Goal: Contribute content: Contribute content

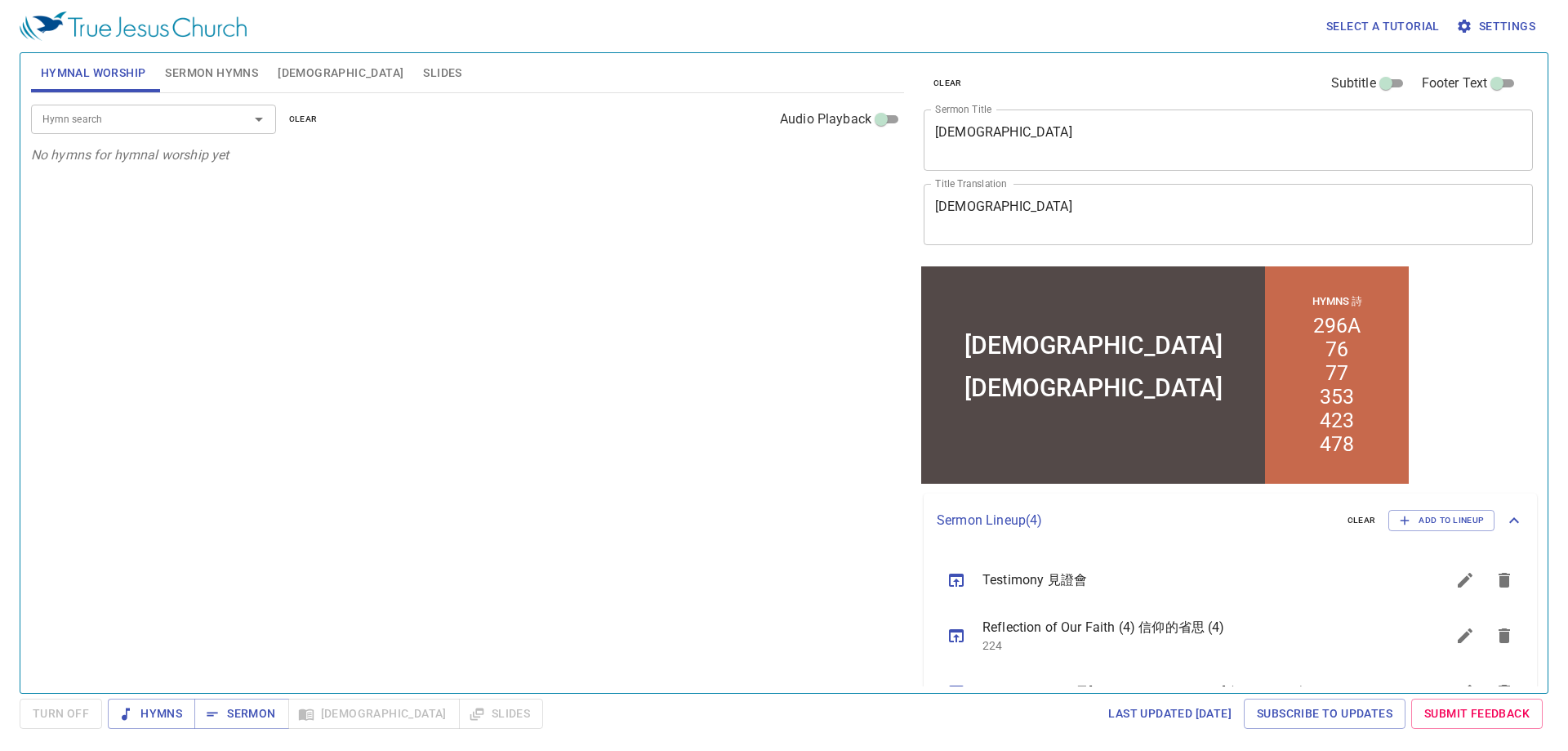
click at [619, 392] on div "Hymn search Hymn search clear Audio Playback No hymns for hymnal worship yet" at bounding box center [468, 386] width 873 height 586
click at [229, 72] on span "Sermon Hymns" at bounding box center [212, 72] width 93 height 21
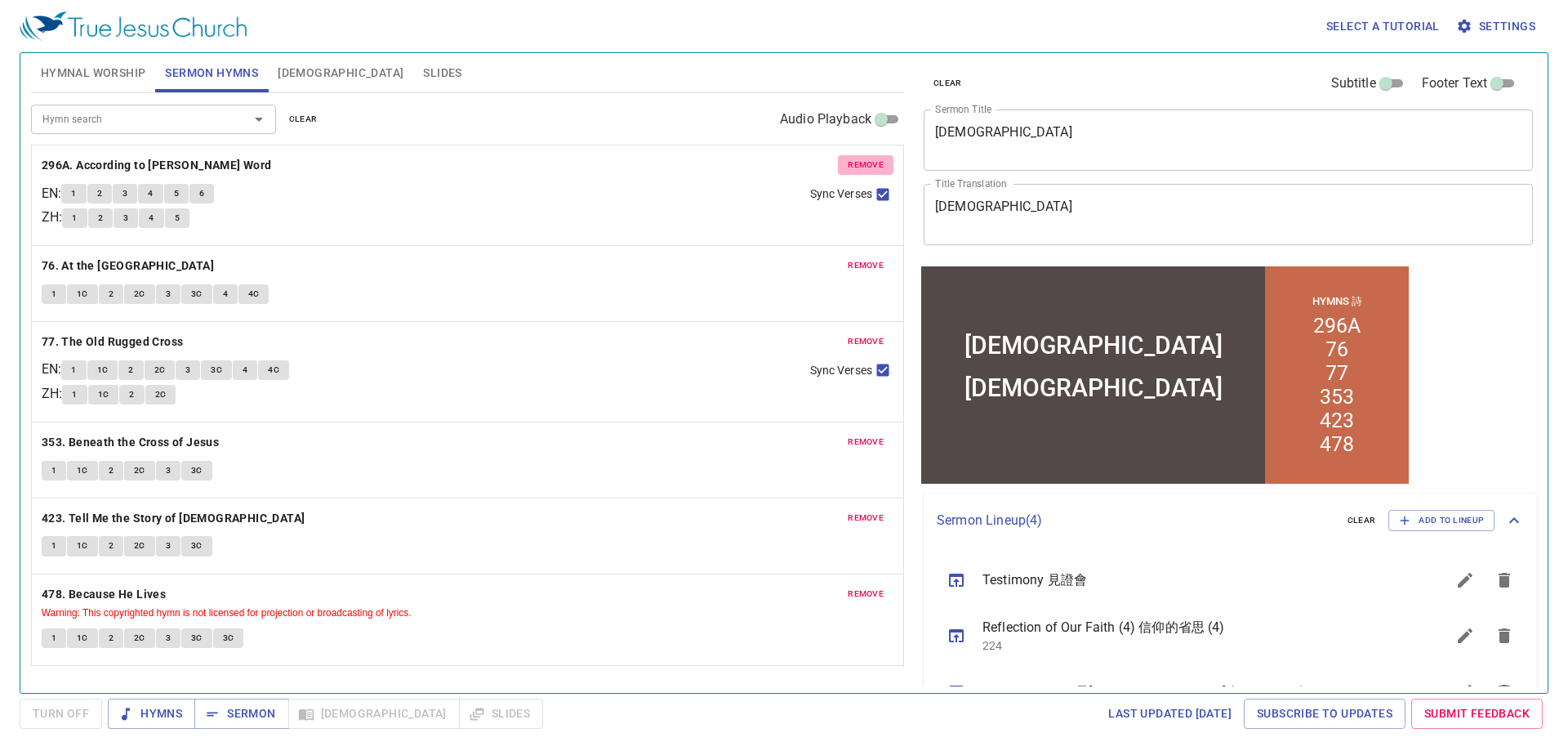
click at [861, 168] on span "remove" at bounding box center [866, 165] width 36 height 14
click at [861, 258] on span "remove" at bounding box center [866, 265] width 36 height 14
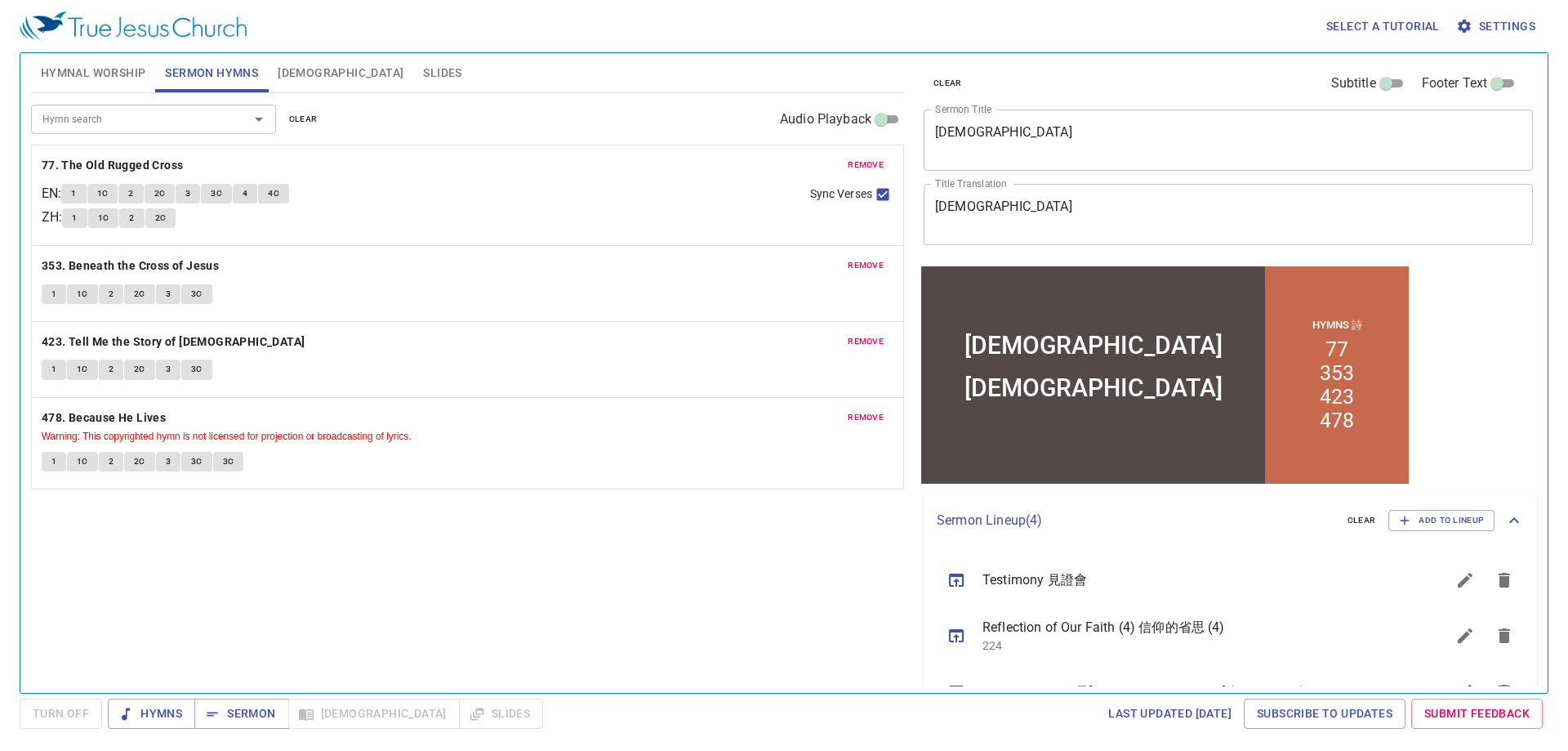
click at [861, 168] on span "remove" at bounding box center [866, 165] width 36 height 14
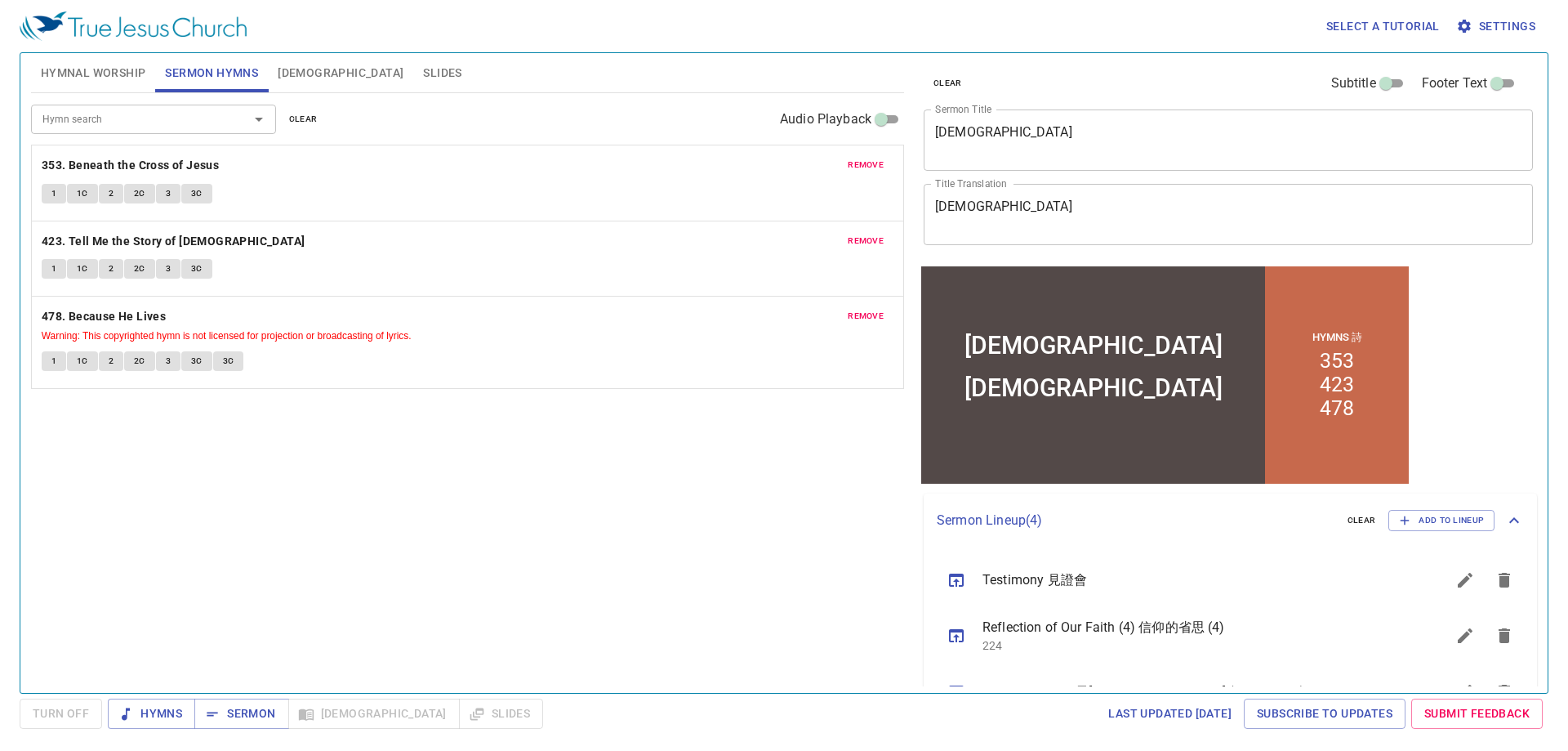
click at [861, 168] on span "remove" at bounding box center [866, 165] width 36 height 14
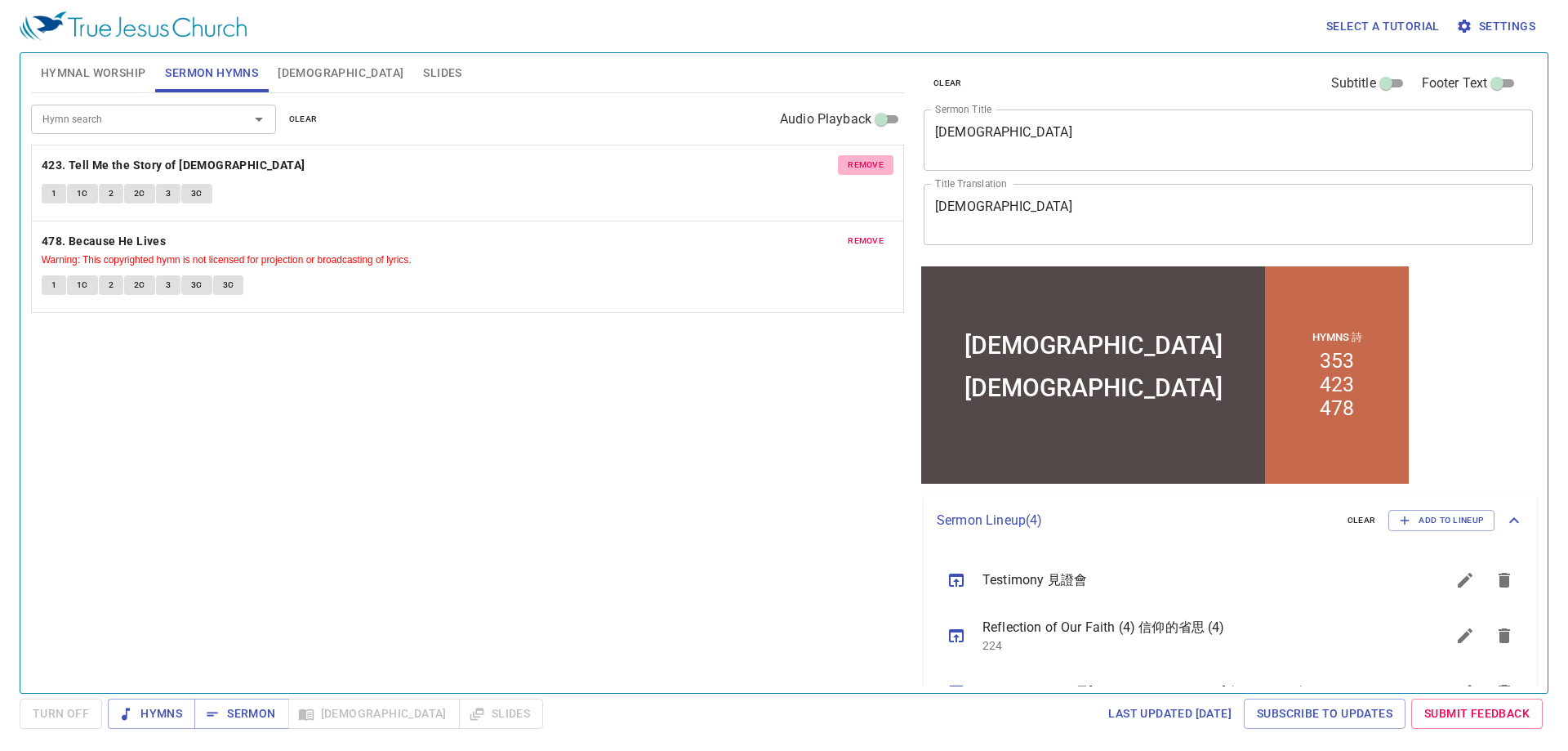
click at [861, 168] on span "remove" at bounding box center [866, 165] width 36 height 14
click at [861, 234] on span "remove" at bounding box center [866, 241] width 36 height 14
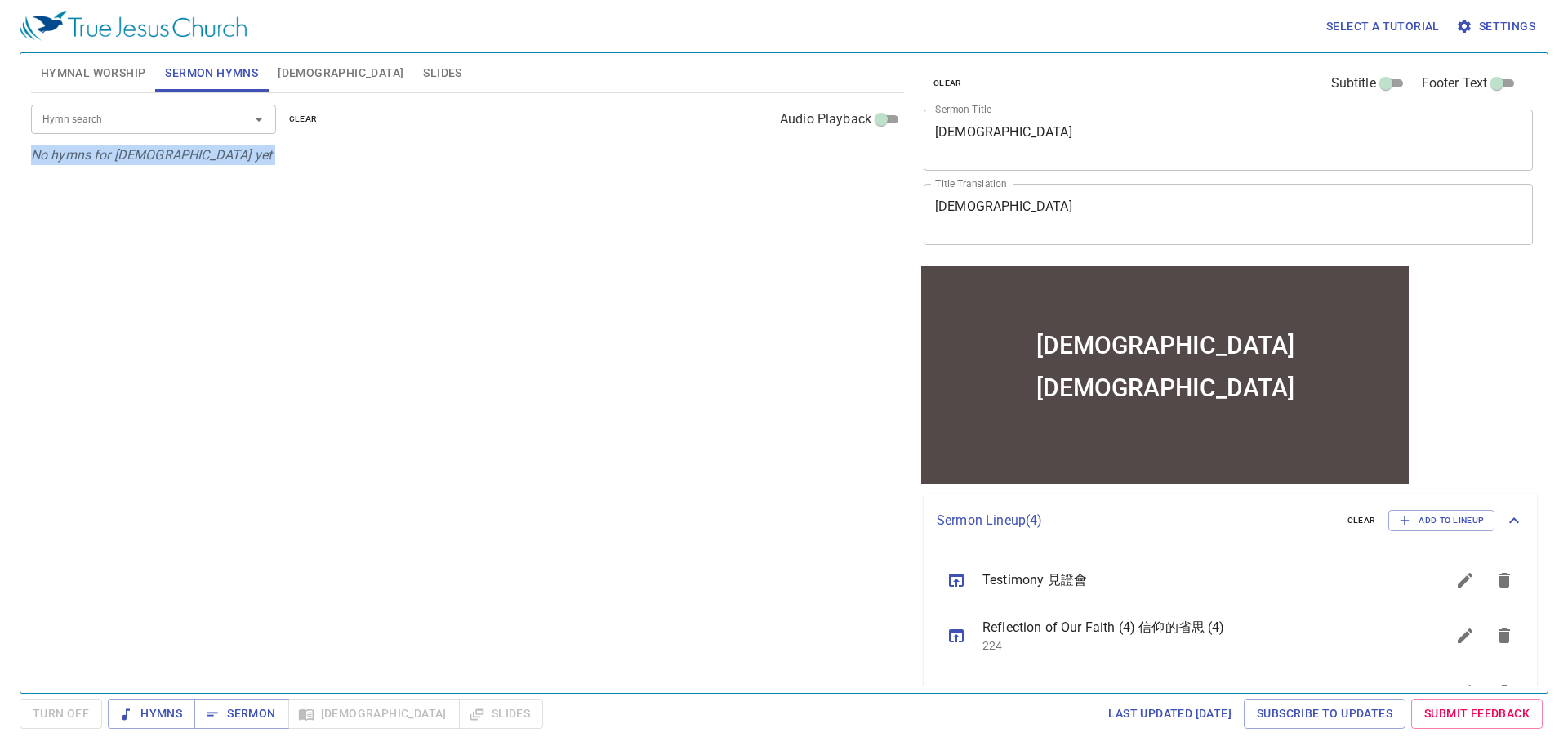
click at [861, 168] on div "Hymn search Hymn search clear Audio Playback No hymns for sermon yet" at bounding box center [468, 386] width 873 height 586
click at [1174, 119] on div "Holy Communion x Sermon Title" at bounding box center [1228, 140] width 610 height 62
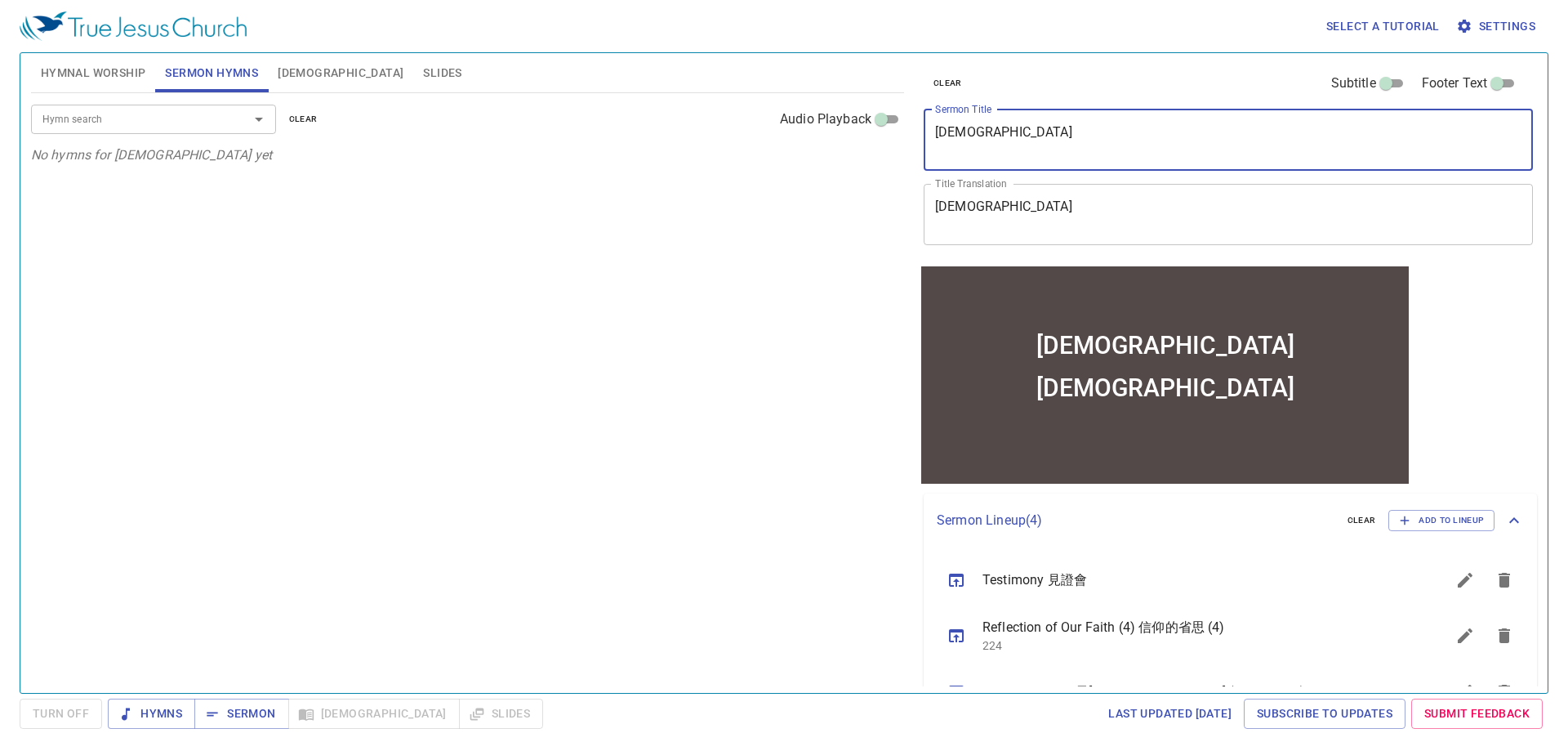
click at [1174, 119] on div "Holy Communion x Sermon Title" at bounding box center [1228, 140] width 610 height 62
click at [1158, 127] on textarea "Holy Communion" at bounding box center [1228, 139] width 586 height 31
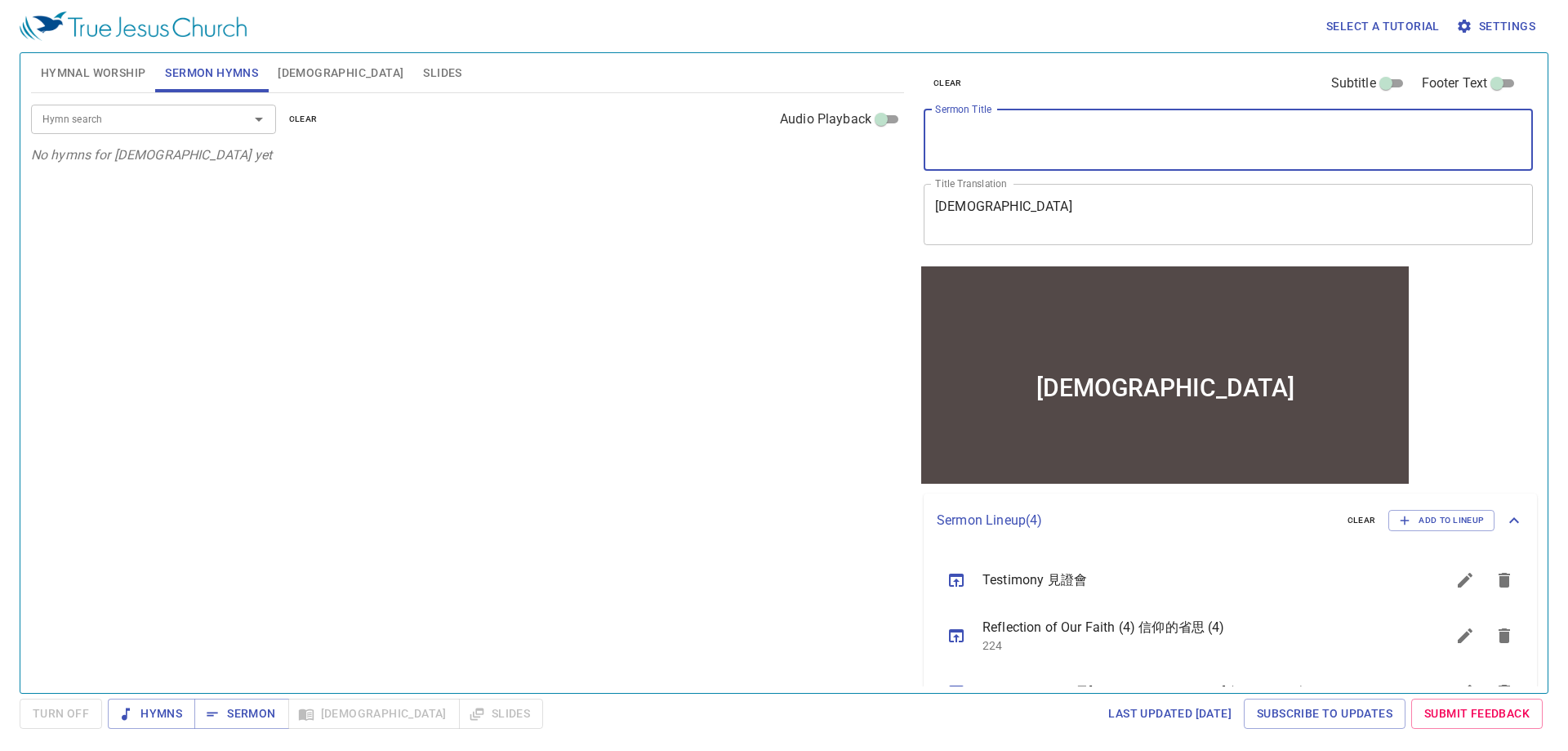
click at [958, 210] on textarea "聖餐禮" at bounding box center [1228, 213] width 586 height 31
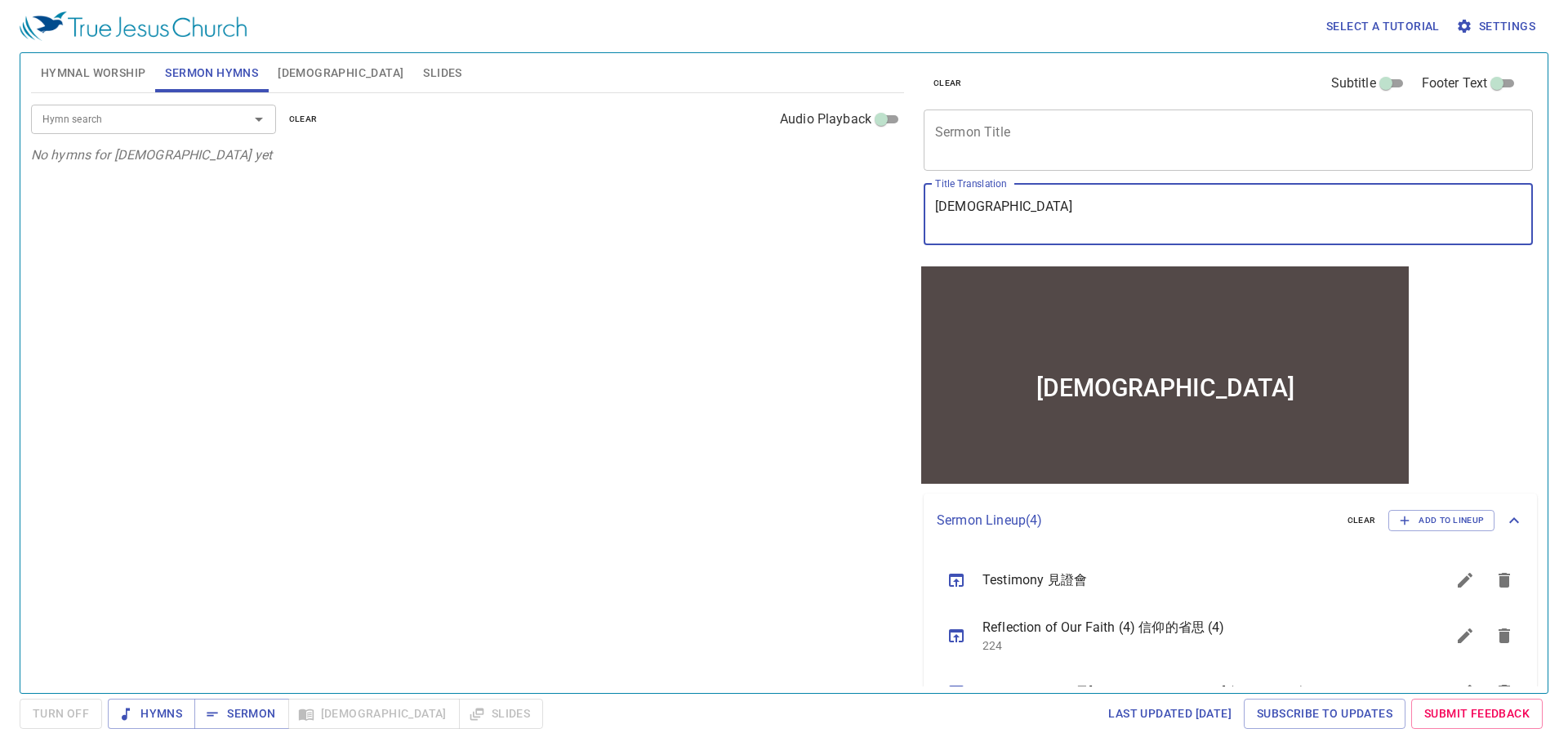
click at [958, 210] on textarea "聖餐禮" at bounding box center [1228, 213] width 586 height 31
click at [555, 455] on div "Hymn search Hymn search clear Audio Playback No hymns for sermon yet" at bounding box center [468, 386] width 873 height 586
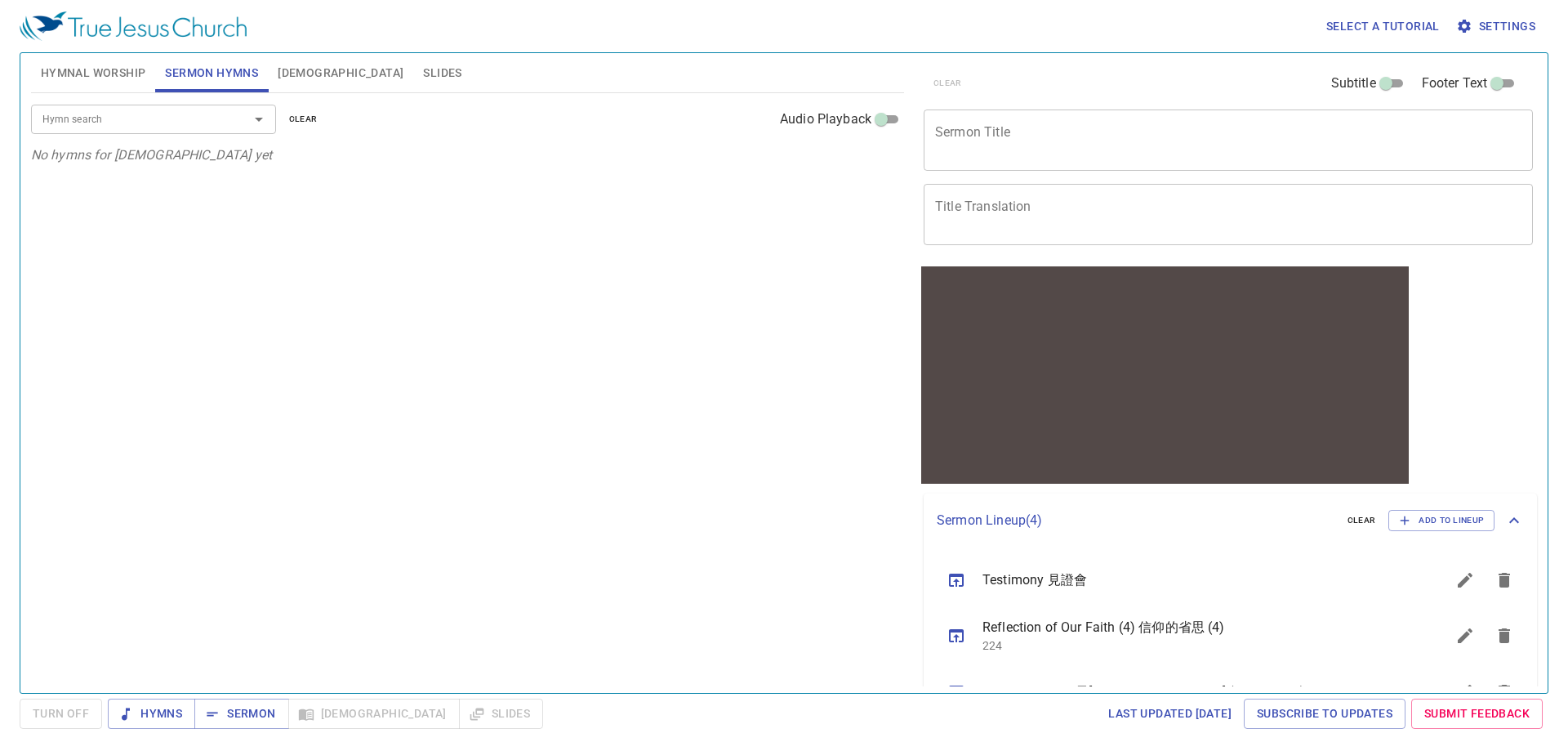
click at [451, 478] on div "Hymn search Hymn search clear Audio Playback No hymns for sermon yet" at bounding box center [468, 386] width 873 height 586
click at [108, 82] on span "Hymnal Worship" at bounding box center [94, 72] width 105 height 21
click at [345, 505] on div "Hymn search Hymn search clear Audio Playback No hymns for hymnal worship yet" at bounding box center [468, 386] width 873 height 586
click at [311, 479] on div "Hymn search Hymn search clear Audio Playback No hymns for hymnal worship yet" at bounding box center [468, 386] width 873 height 586
click at [320, 480] on div "Hymn search Hymn search clear Audio Playback No hymns for hymnal worship yet" at bounding box center [468, 386] width 873 height 586
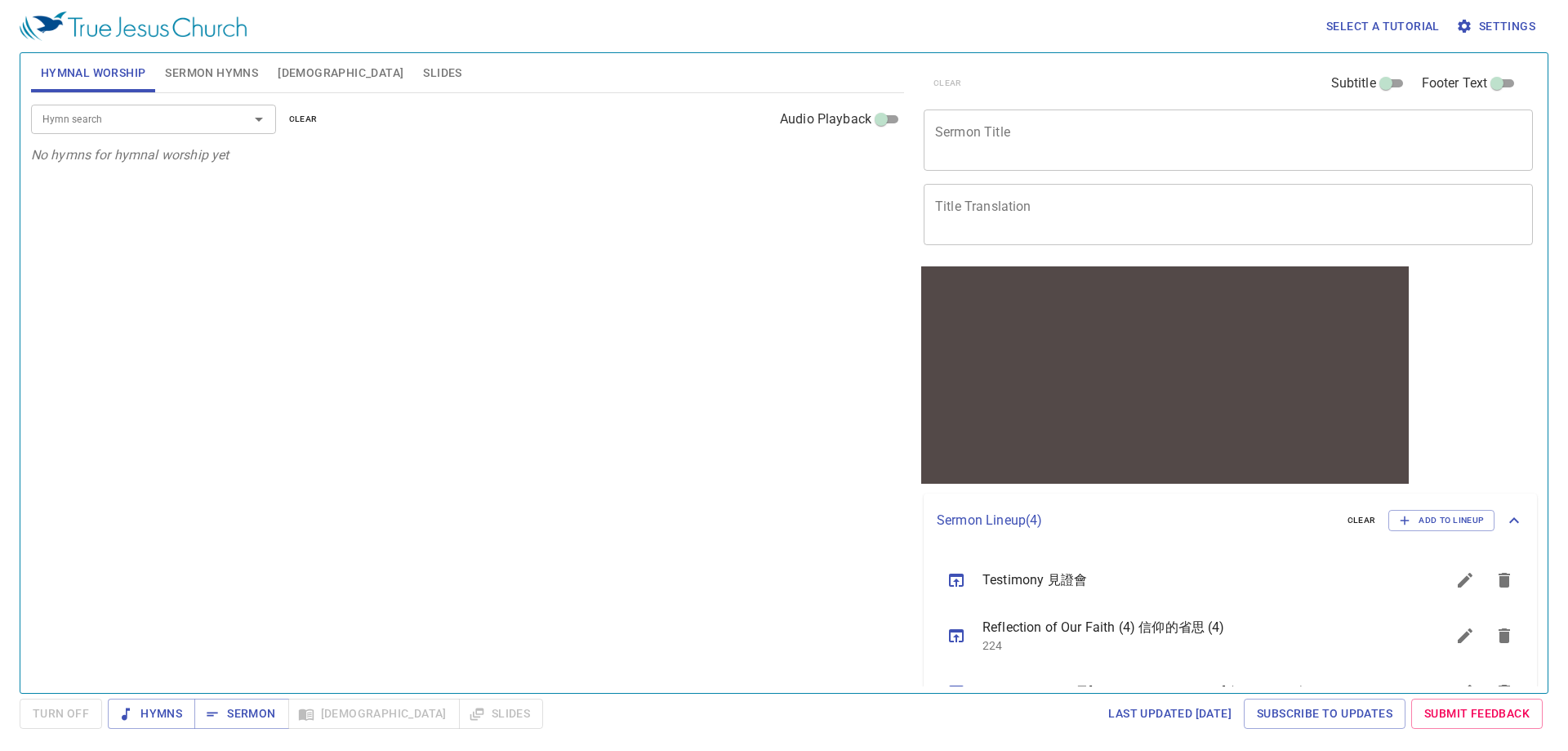
click at [430, 446] on div "Hymn search Hymn search clear Audio Playback No hymns for hymnal worship yet" at bounding box center [468, 386] width 873 height 586
click at [189, 122] on input "Hymn search" at bounding box center [129, 119] width 187 height 19
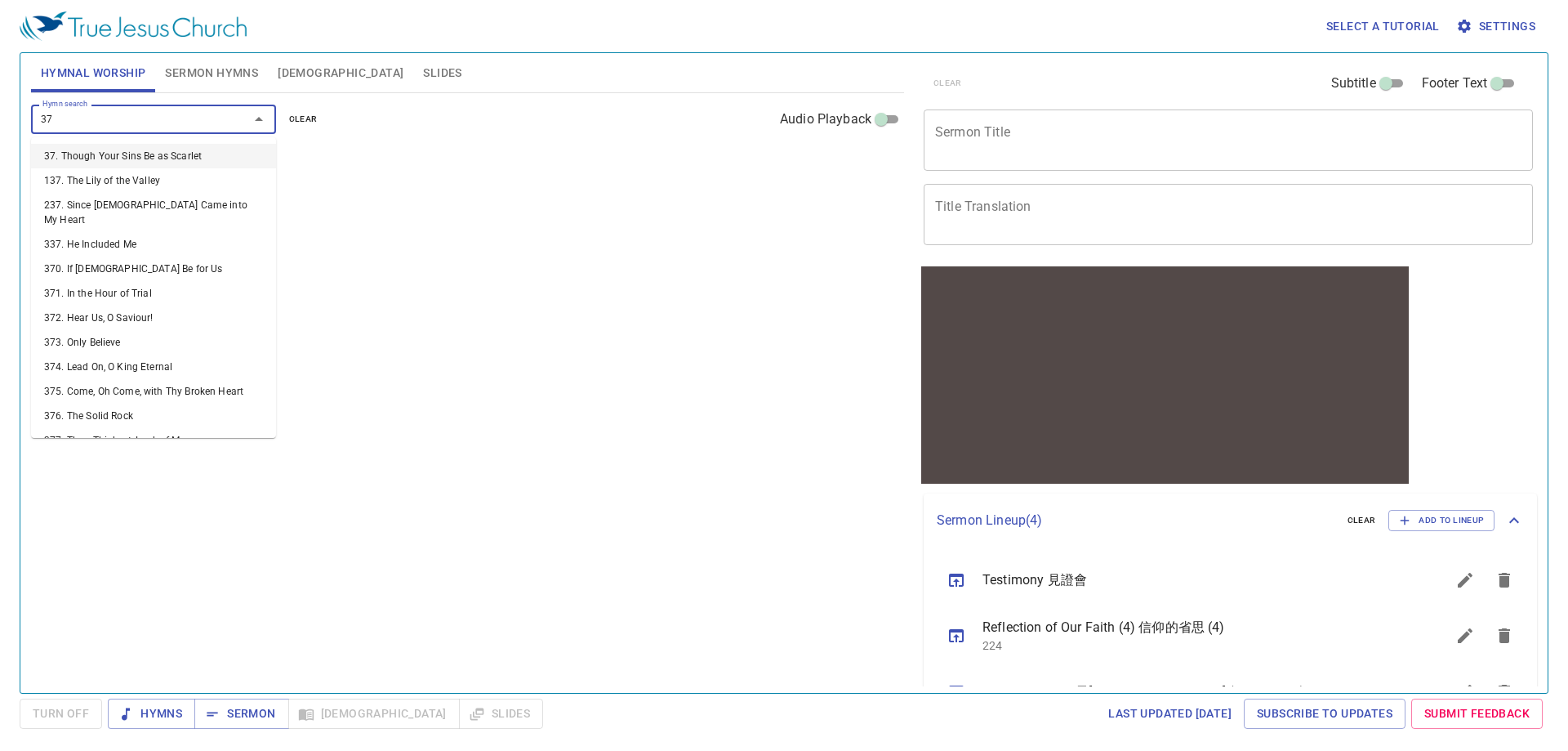
type input "378"
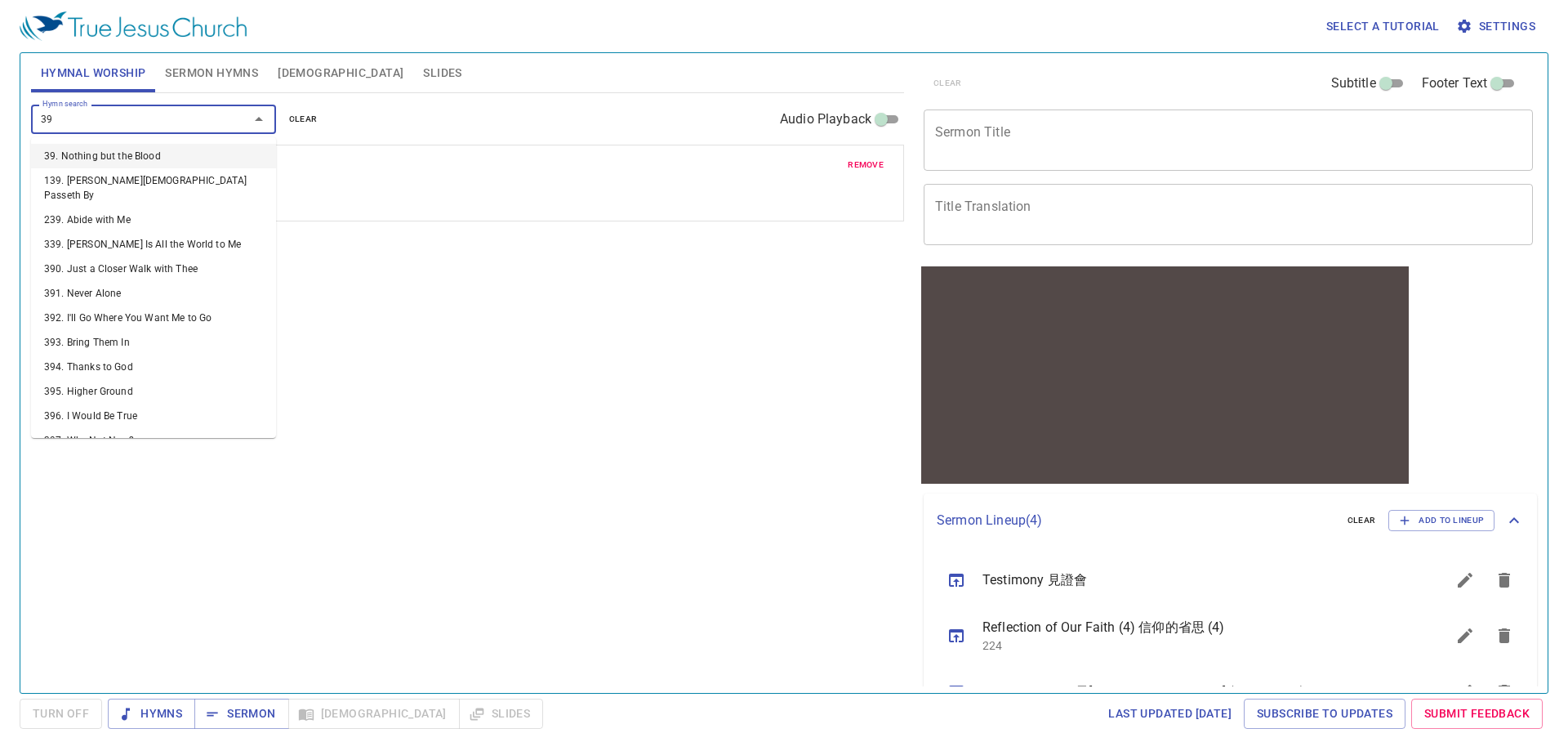
type input "396"
type input "398"
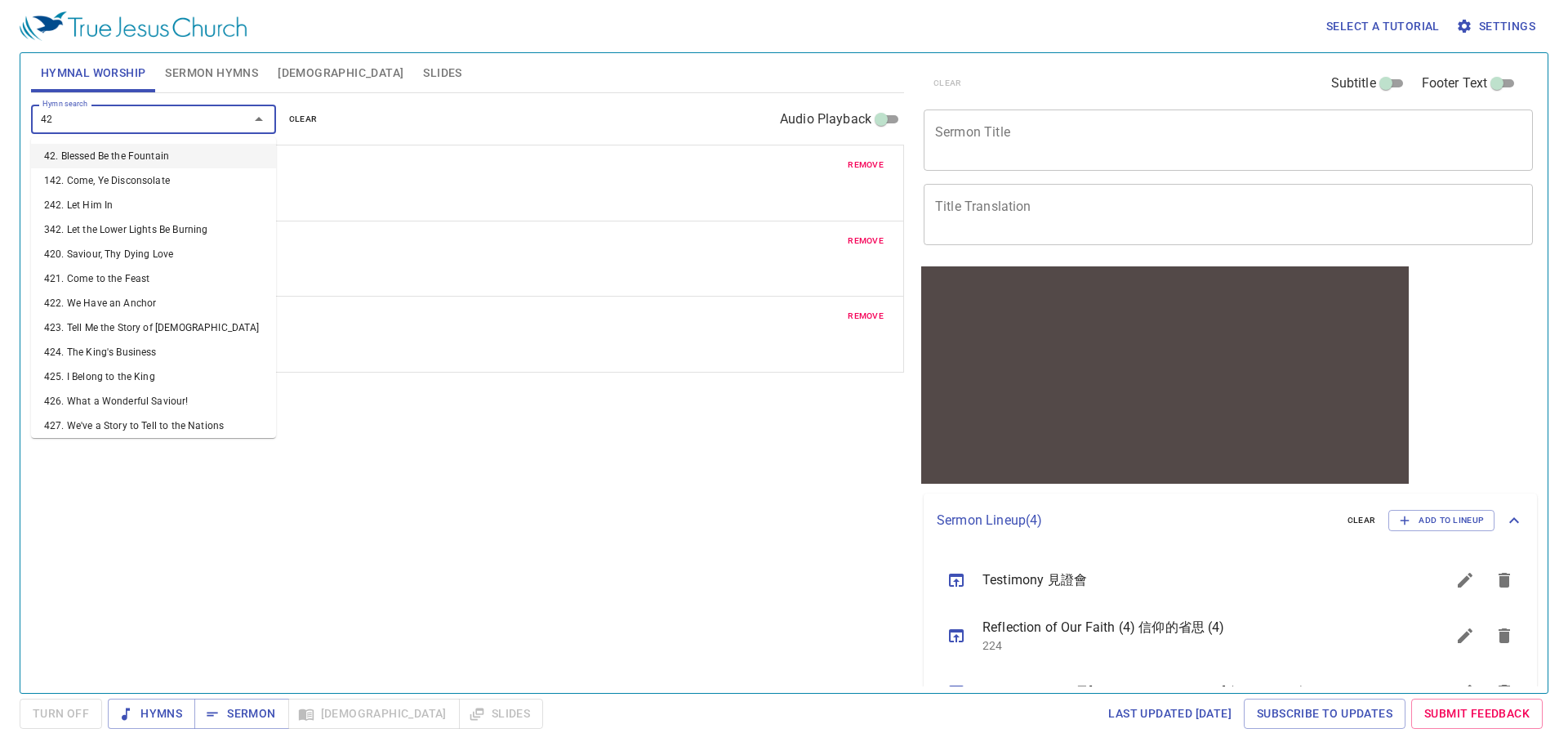
type input "425"
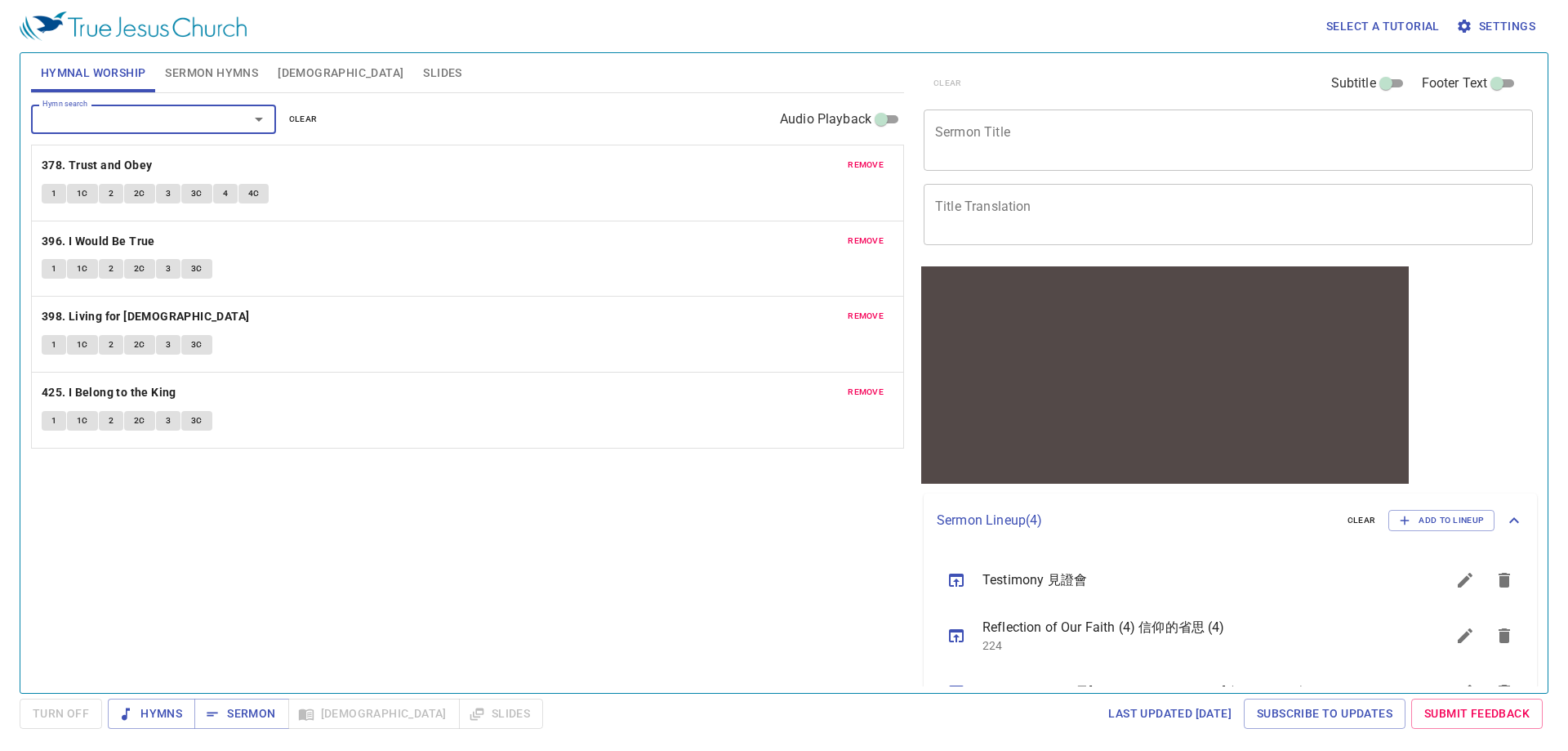
click at [206, 685] on div "Hymnal Worship Sermon Hymns Bible Slides Hymn search Hymn search clear Audio Pl…" at bounding box center [467, 366] width 886 height 639
click at [152, 706] on span "Hymns" at bounding box center [151, 713] width 62 height 21
click at [365, 543] on div "Hymn search Hymn search clear Audio Playback remove 378. Trust and Obey 1 1C 2 …" at bounding box center [468, 386] width 873 height 586
click at [394, 590] on div "Hymn search Hymn search clear Audio Playback remove 378. Trust and Obey 1 1C 2 …" at bounding box center [468, 386] width 873 height 586
click at [393, 587] on div "Hymn search Hymn search clear Audio Playback remove 378. Trust and Obey 1 1C 2 …" at bounding box center [468, 386] width 873 height 586
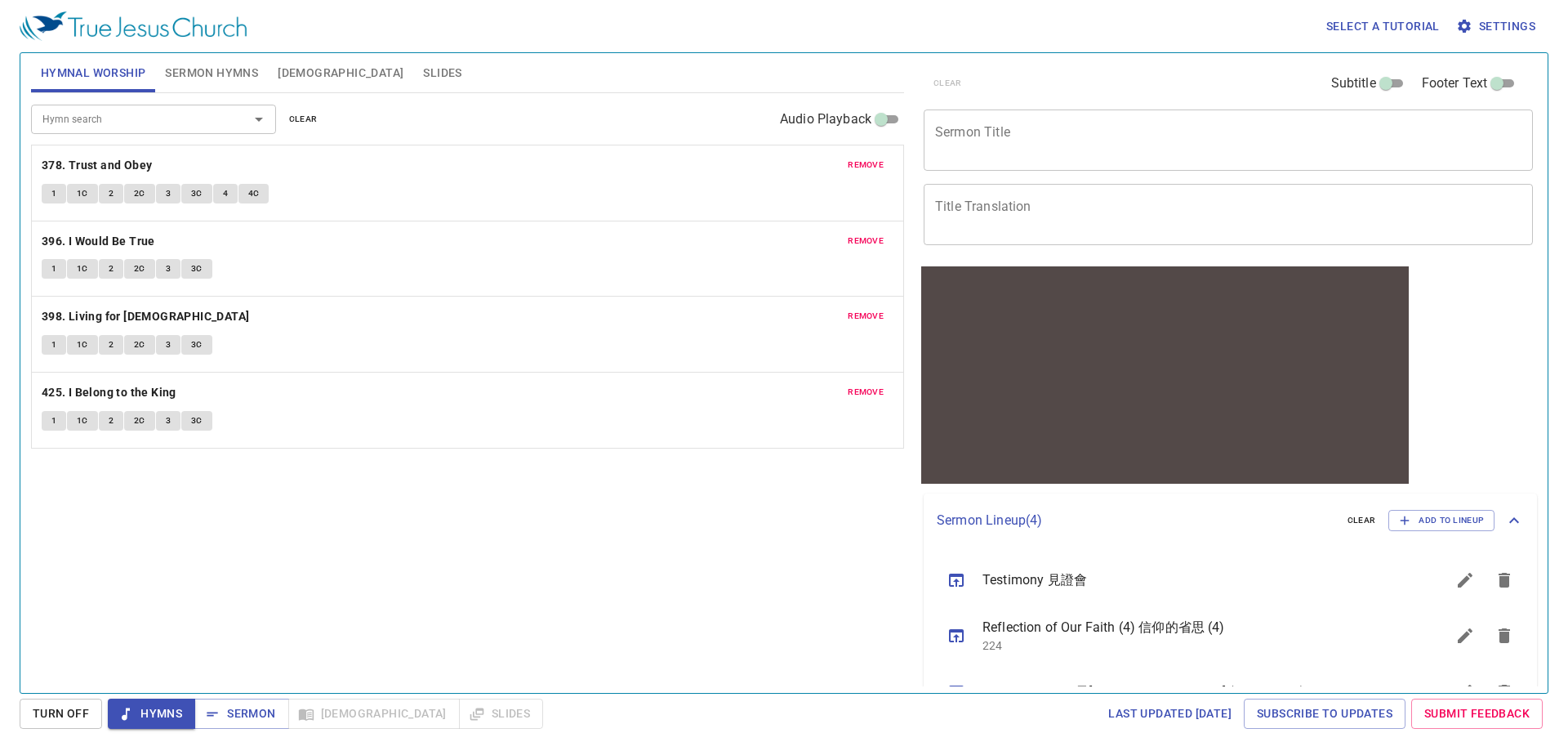
click at [537, 613] on div "Hymn search Hymn search clear Audio Playback remove 378. Trust and Obey 1 1C 2 …" at bounding box center [468, 386] width 873 height 586
click at [413, 62] on button "Slides" at bounding box center [442, 72] width 58 height 39
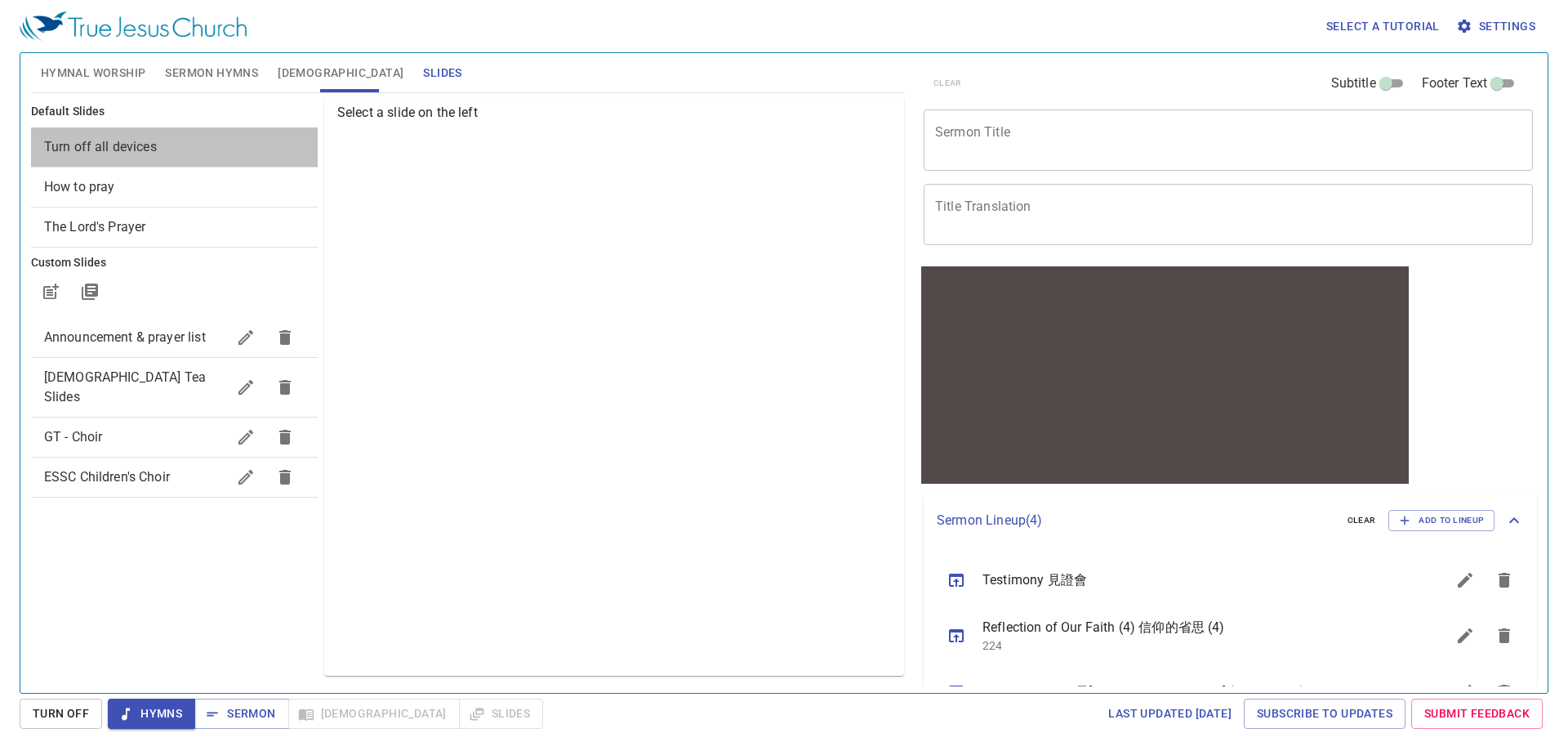
click at [167, 134] on div "Turn off all devices" at bounding box center [174, 147] width 286 height 39
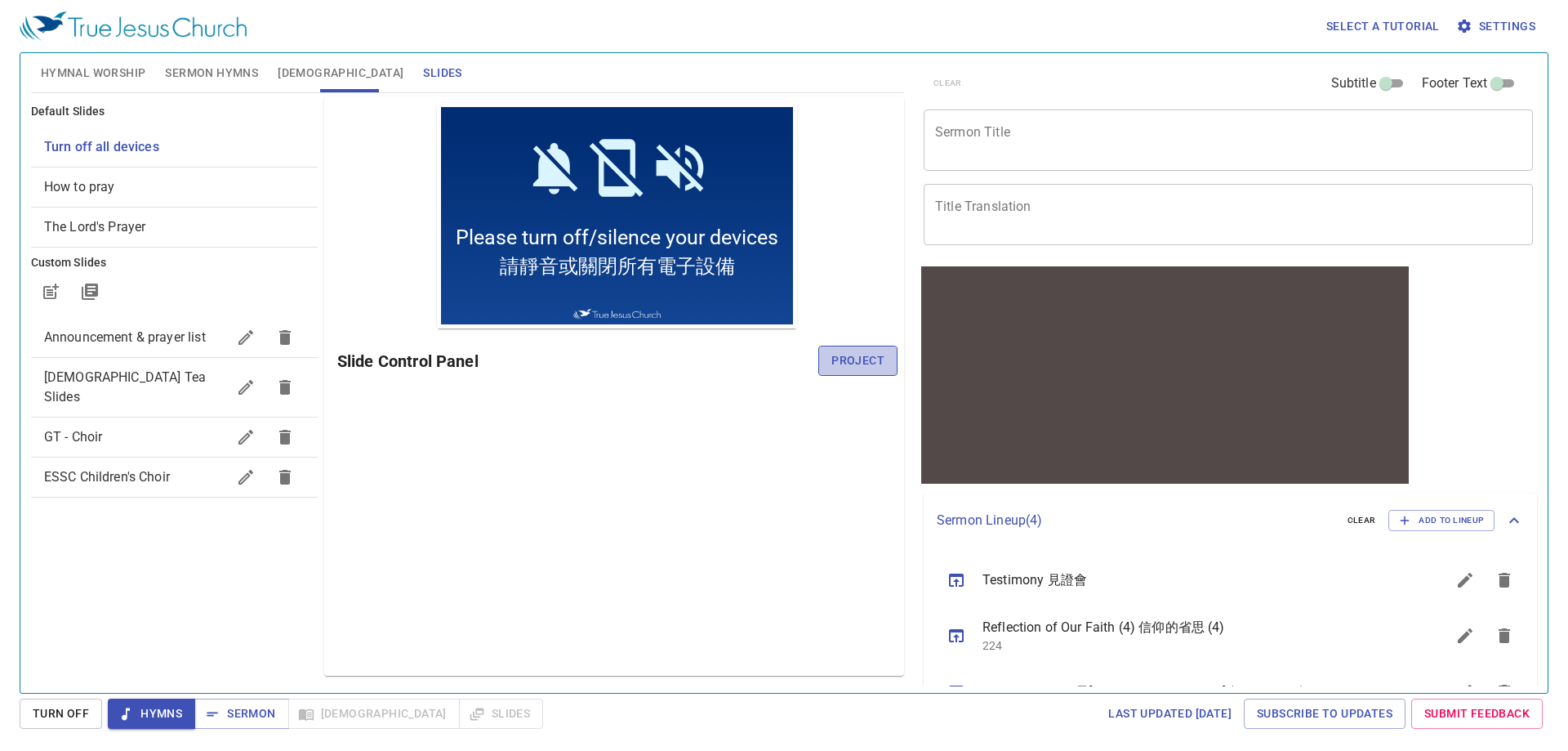
click at [864, 363] on span "Project" at bounding box center [857, 361] width 53 height 21
click at [696, 524] on div "Preview Only Slide Control Panel" at bounding box center [614, 386] width 580 height 580
click at [680, 514] on div "Preview Only Slide Control Panel" at bounding box center [614, 386] width 580 height 580
click at [676, 513] on div "Preview Only Slide Control Panel" at bounding box center [614, 386] width 580 height 580
click at [610, 581] on div "Preview Only Slide Control Panel" at bounding box center [614, 386] width 580 height 580
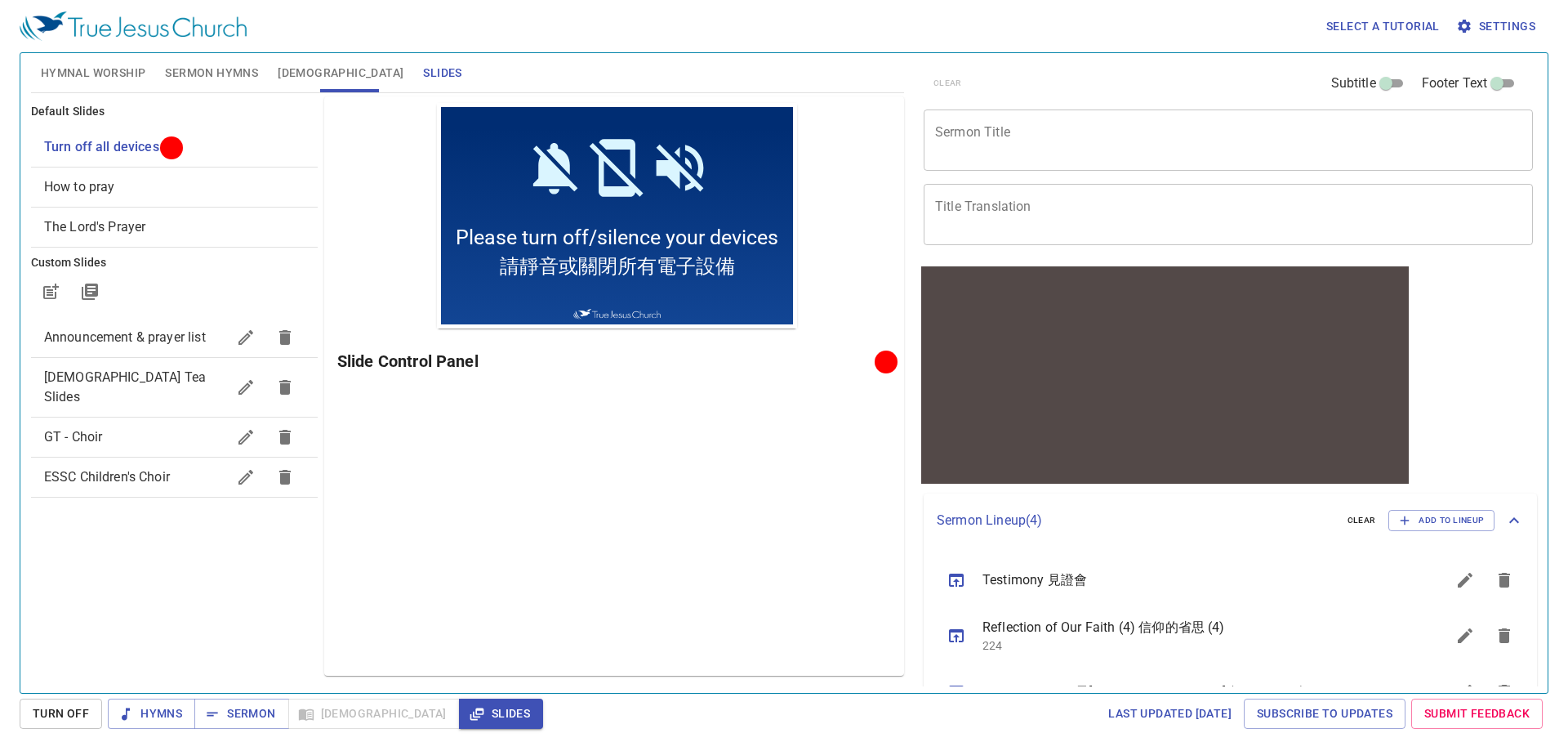
click at [647, 513] on div "Preview Only Slide Control Panel" at bounding box center [614, 386] width 580 height 580
click at [571, 571] on div "Preview Only Slide Control Panel" at bounding box center [614, 386] width 580 height 580
click at [555, 564] on div "Preview Only Slide Control Panel" at bounding box center [614, 386] width 580 height 580
click at [503, 590] on div "Preview Only Slide Control Panel" at bounding box center [614, 386] width 580 height 580
click at [562, 581] on div "Preview Only Slide Control Panel" at bounding box center [614, 386] width 580 height 580
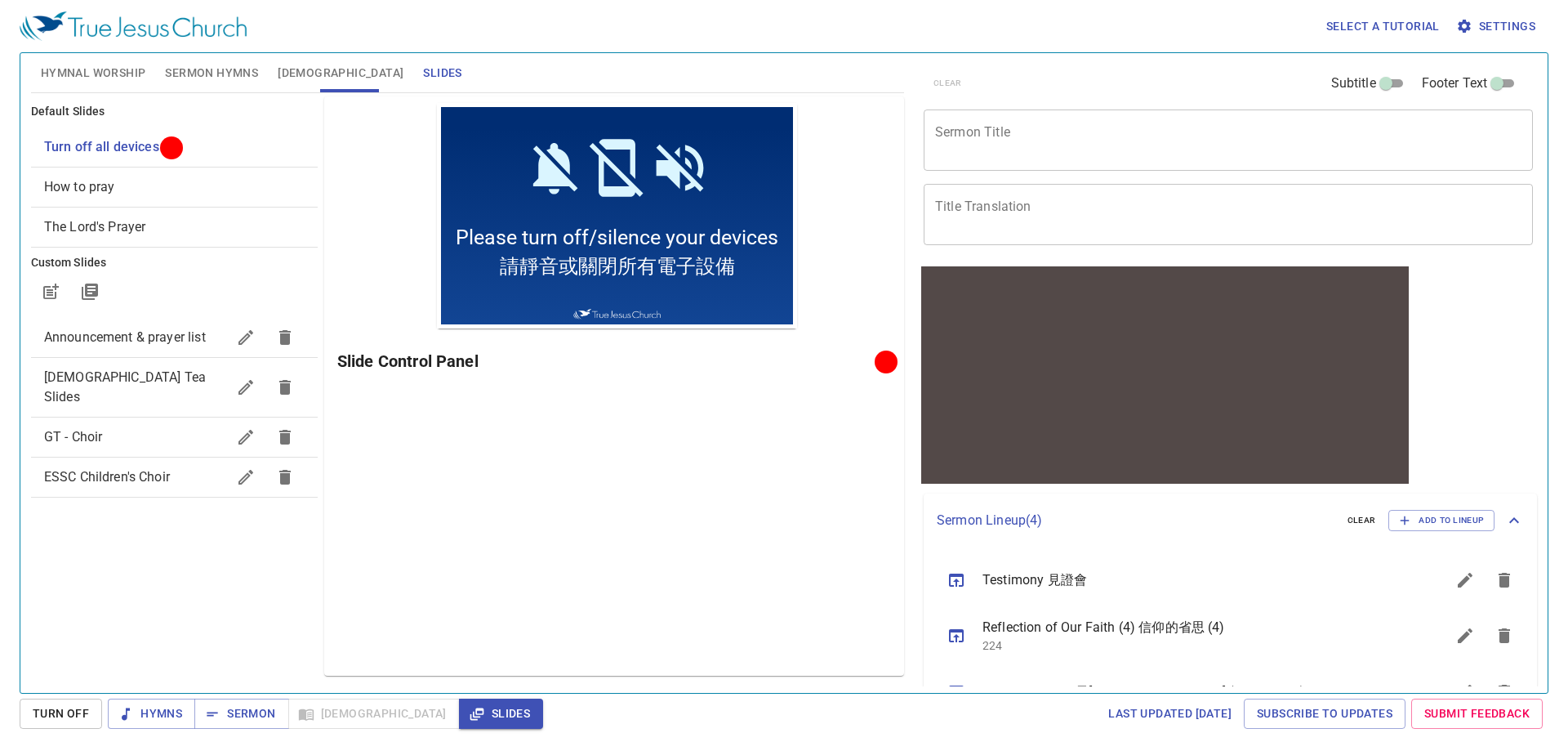
click at [491, 505] on div "Preview Only Slide Control Panel" at bounding box center [614, 386] width 580 height 580
click at [489, 544] on div "Preview Only Slide Control Panel" at bounding box center [614, 386] width 580 height 580
click at [624, 591] on div "Preview Only Slide Control Panel" at bounding box center [614, 386] width 580 height 580
drag, startPoint x: 738, startPoint y: 513, endPoint x: 738, endPoint y: 530, distance: 17.0
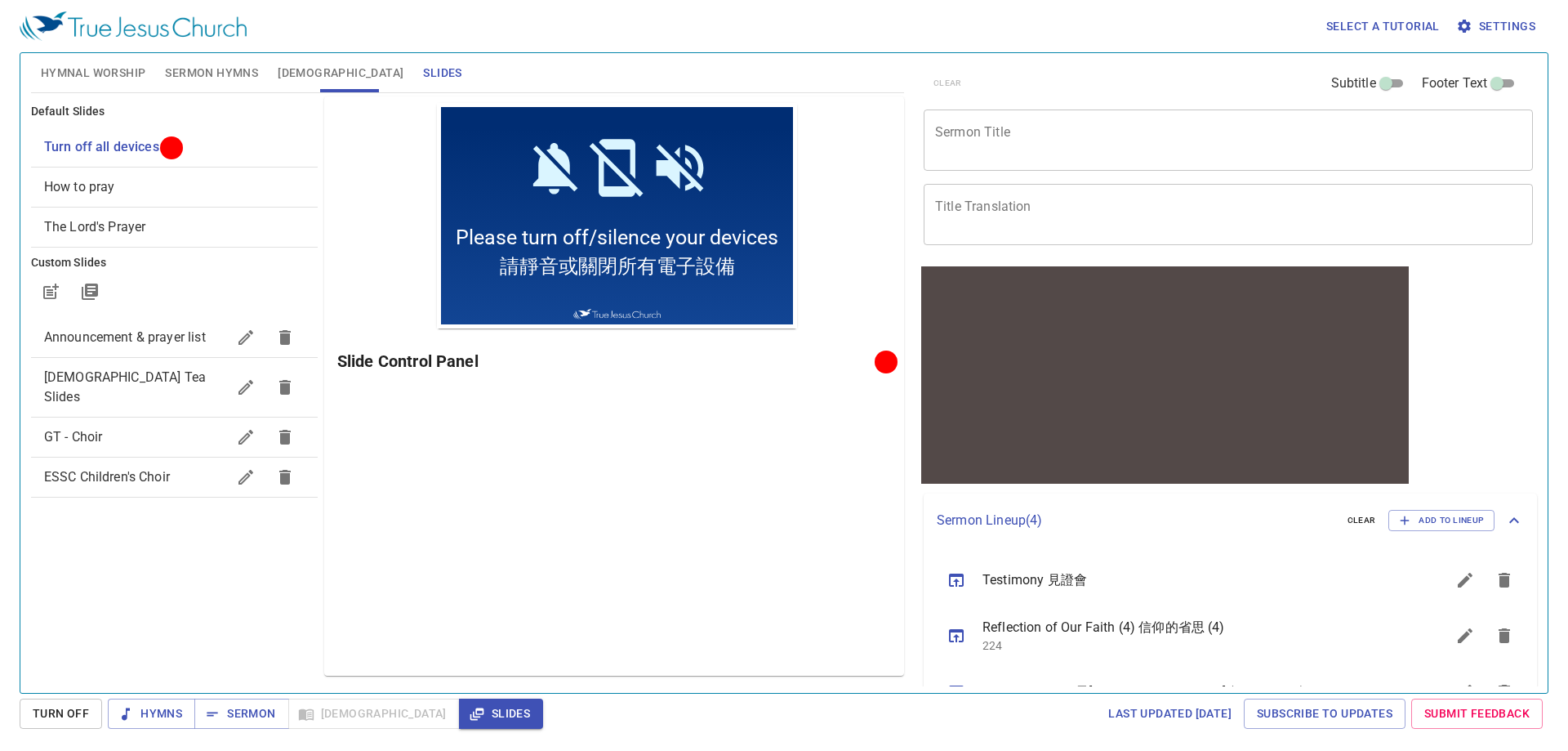
click at [738, 514] on div "Preview Only Slide Control Panel" at bounding box center [614, 386] width 580 height 580
click at [680, 571] on div "Preview Only Slide Control Panel" at bounding box center [614, 386] width 580 height 580
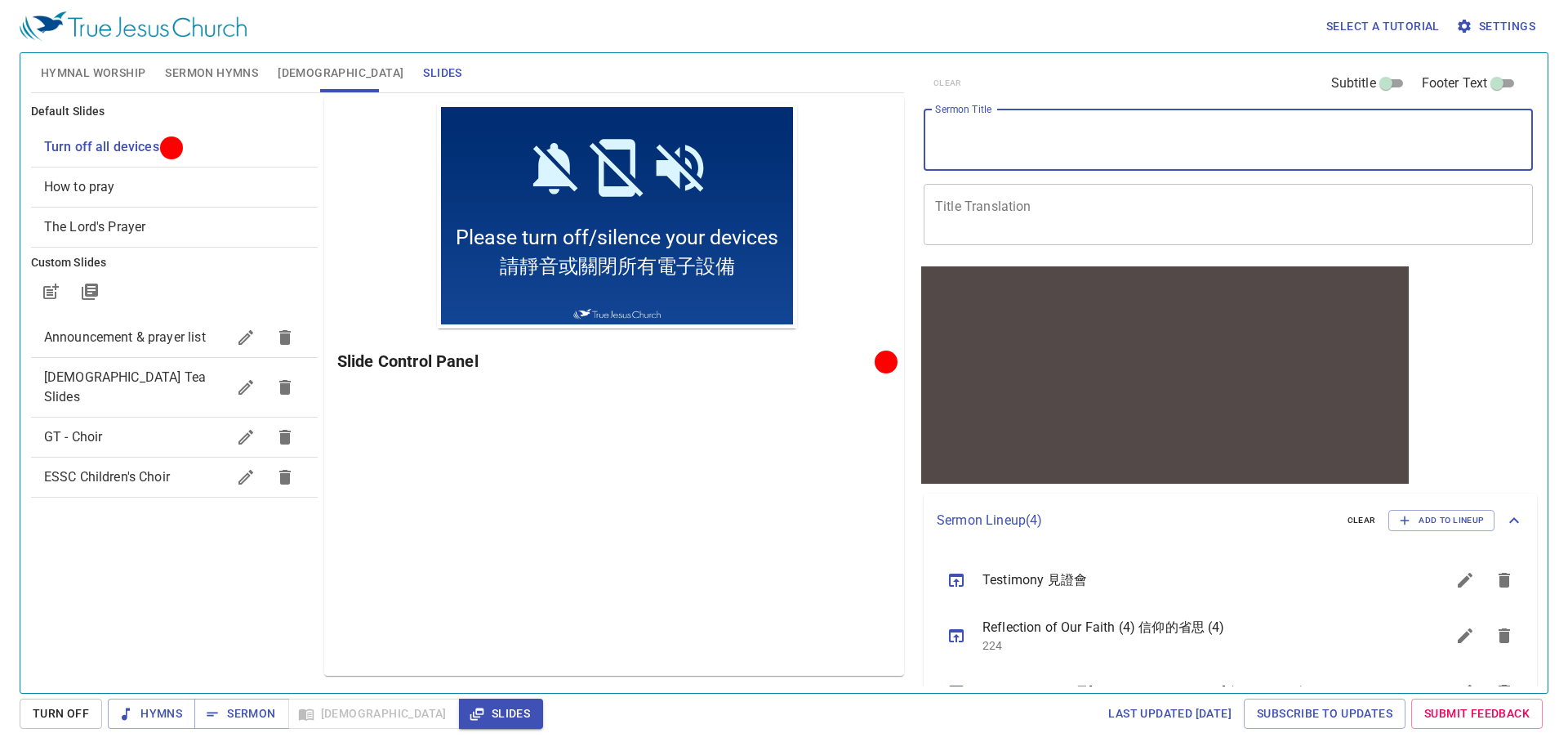
click at [1023, 139] on textarea "Sermon Title" at bounding box center [1228, 139] width 586 height 31
type textarea "Oil and Fragrance"
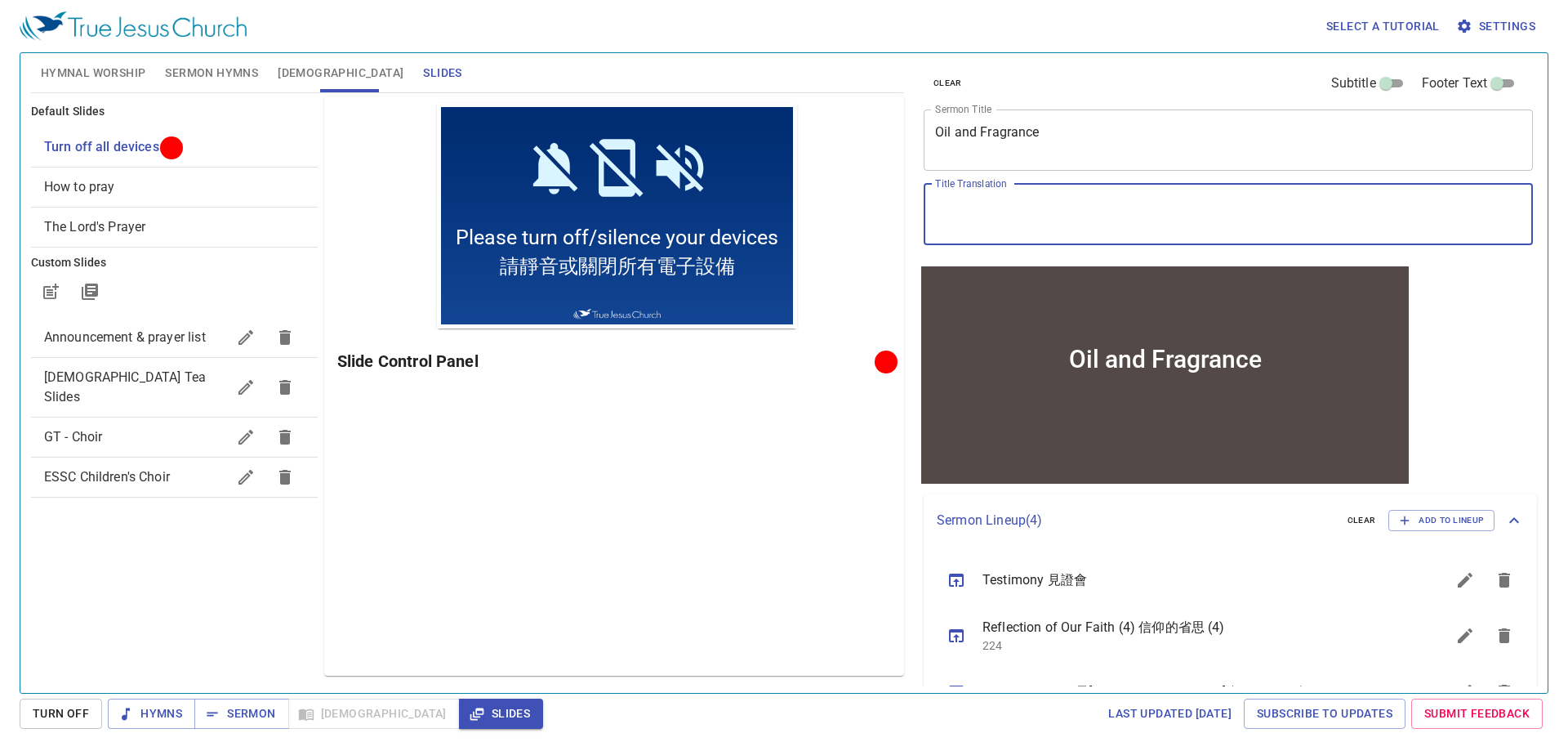
click at [1005, 207] on textarea "Title Translation" at bounding box center [1228, 213] width 586 height 31
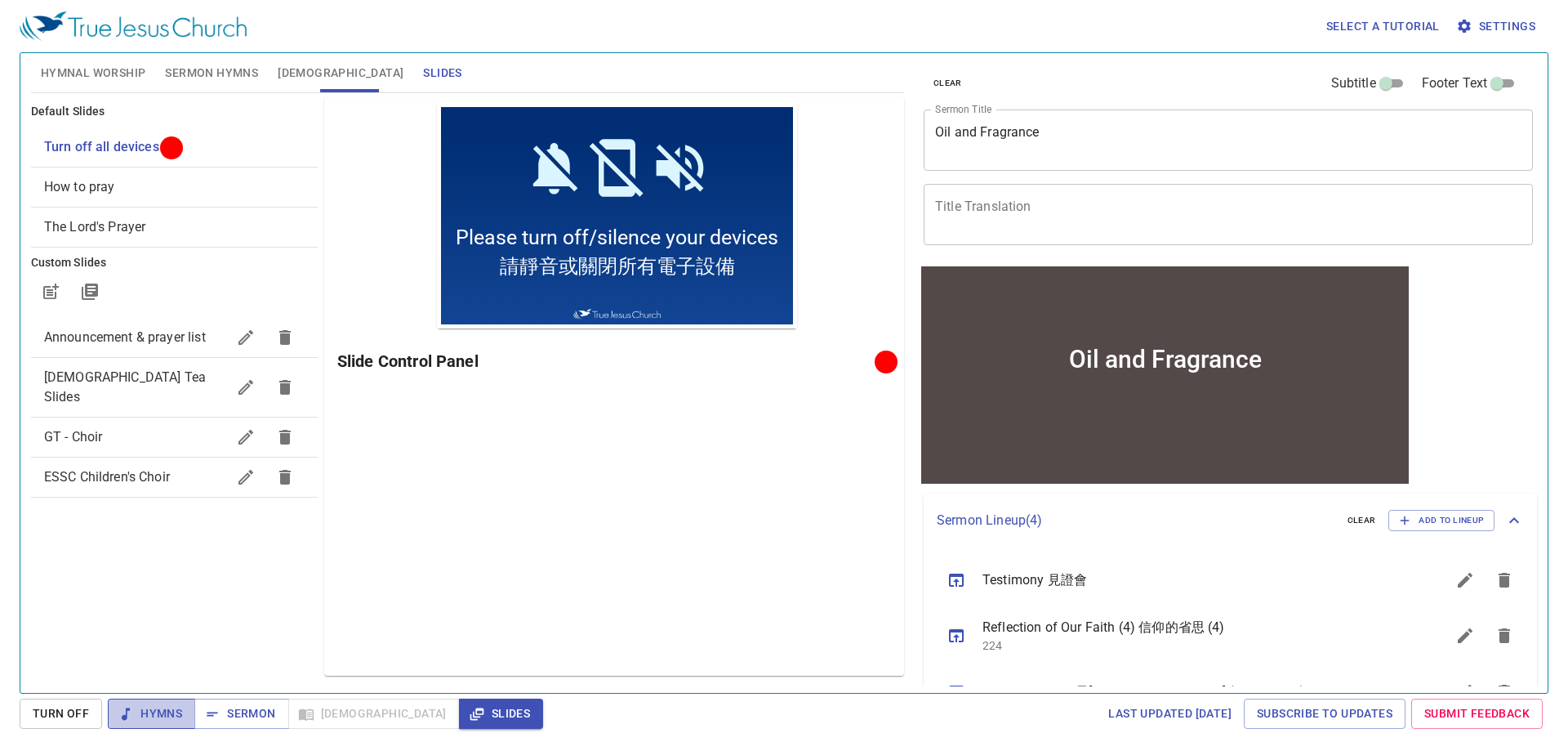
click at [161, 707] on span "Hymns" at bounding box center [151, 713] width 62 height 21
click at [389, 581] on div "Preview Only Slide Control Panel Project" at bounding box center [614, 386] width 580 height 580
click at [111, 69] on span "Hymnal Worship" at bounding box center [94, 72] width 105 height 21
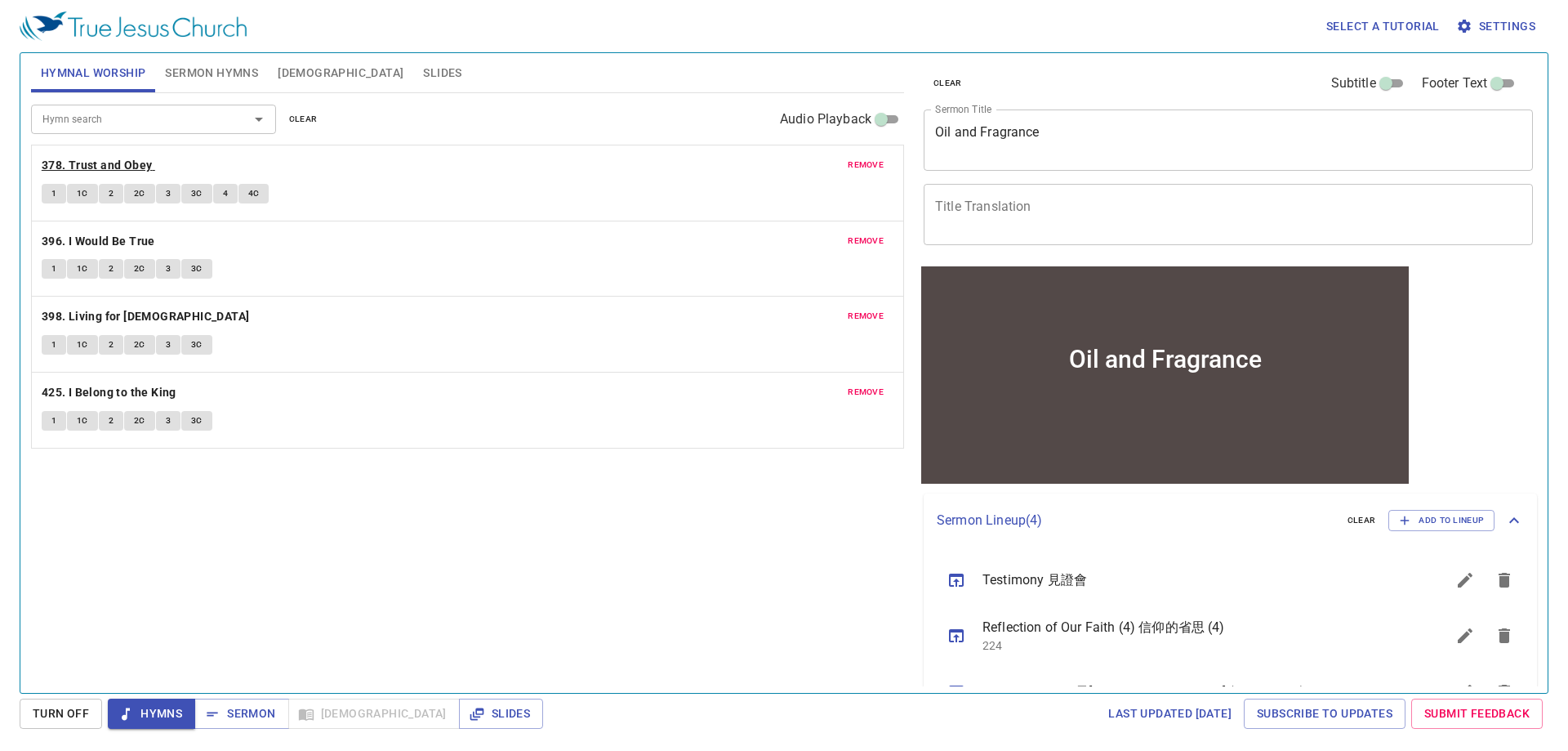
click at [133, 173] on b "378. Trust and Obey" at bounding box center [97, 165] width 111 height 21
click at [56, 197] on span "1" at bounding box center [54, 194] width 4 height 14
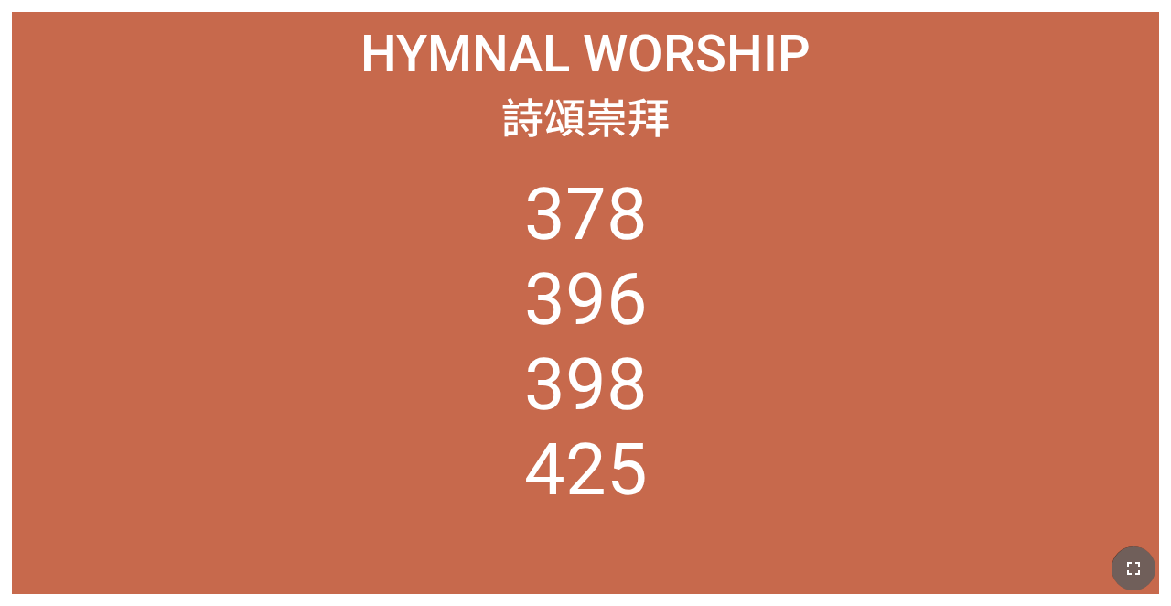
click at [1135, 567] on icon "button" at bounding box center [1134, 568] width 22 height 22
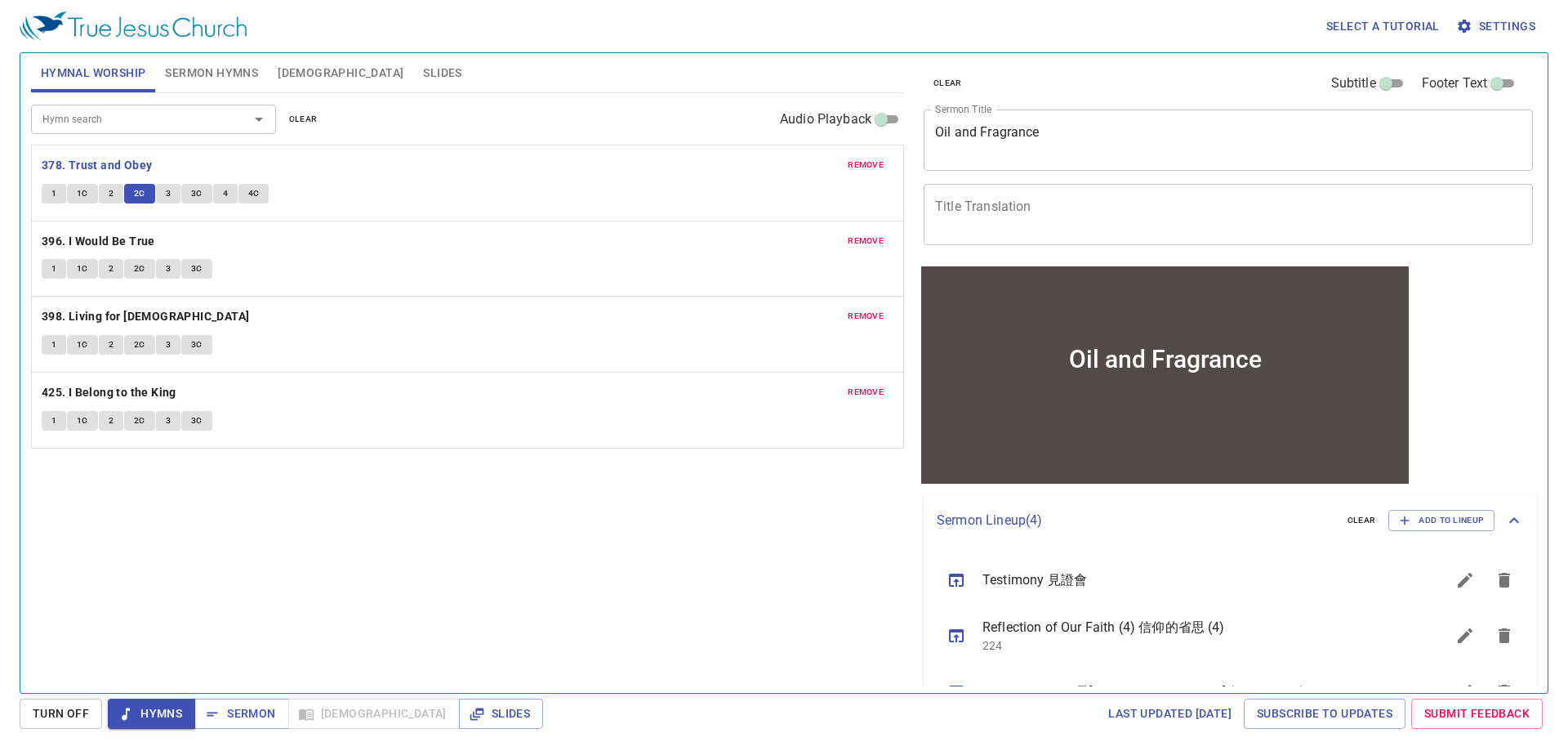
click at [1033, 134] on textarea "Oil and Fragrance" at bounding box center [1228, 139] width 586 height 31
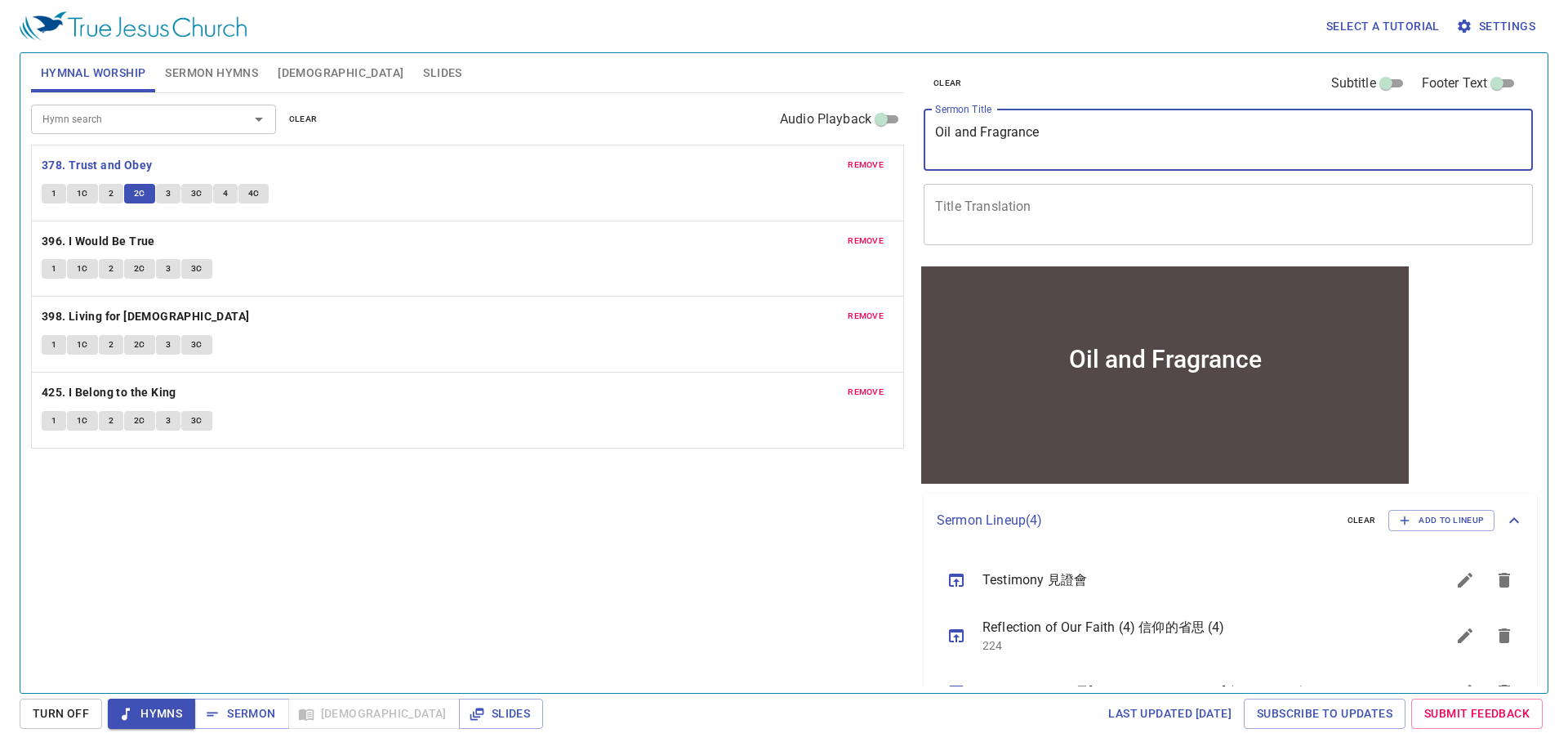
click at [1033, 134] on textarea "Oil and Fragrance" at bounding box center [1228, 139] width 586 height 31
click at [1027, 133] on textarea "Oil and Fragrance" at bounding box center [1228, 139] width 586 height 31
click at [166, 195] on span "3" at bounding box center [168, 194] width 4 height 14
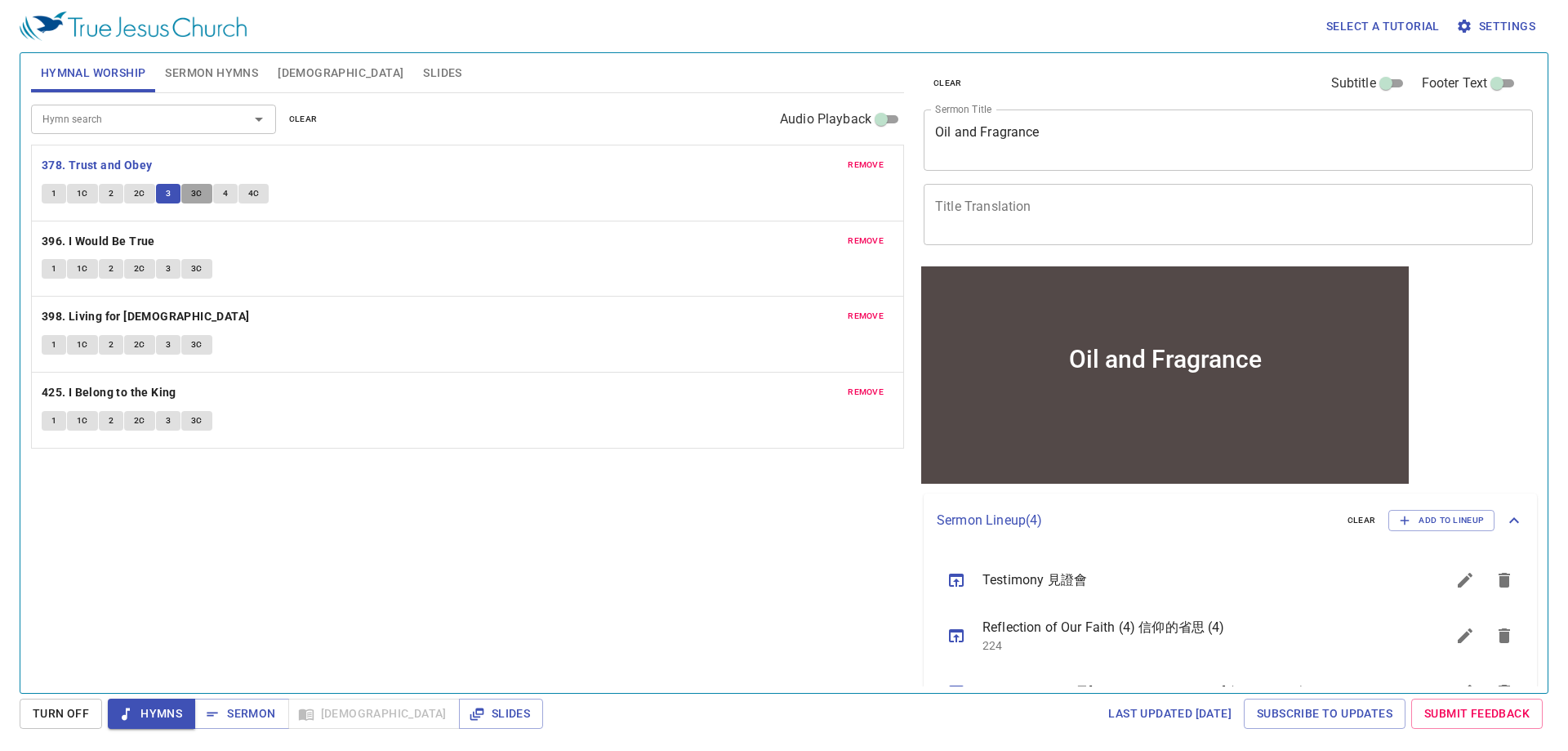
click at [201, 189] on span "3C" at bounding box center [196, 194] width 12 height 14
click at [229, 195] on button "4" at bounding box center [225, 194] width 24 height 20
click at [264, 196] on button "4C" at bounding box center [253, 194] width 31 height 20
click at [181, 712] on span "Hymns" at bounding box center [151, 713] width 62 height 21
click at [197, 523] on div "Hymn search Hymn search clear Audio Playback remove 378. Trust and Obey 1 1C 2 …" at bounding box center [468, 386] width 873 height 586
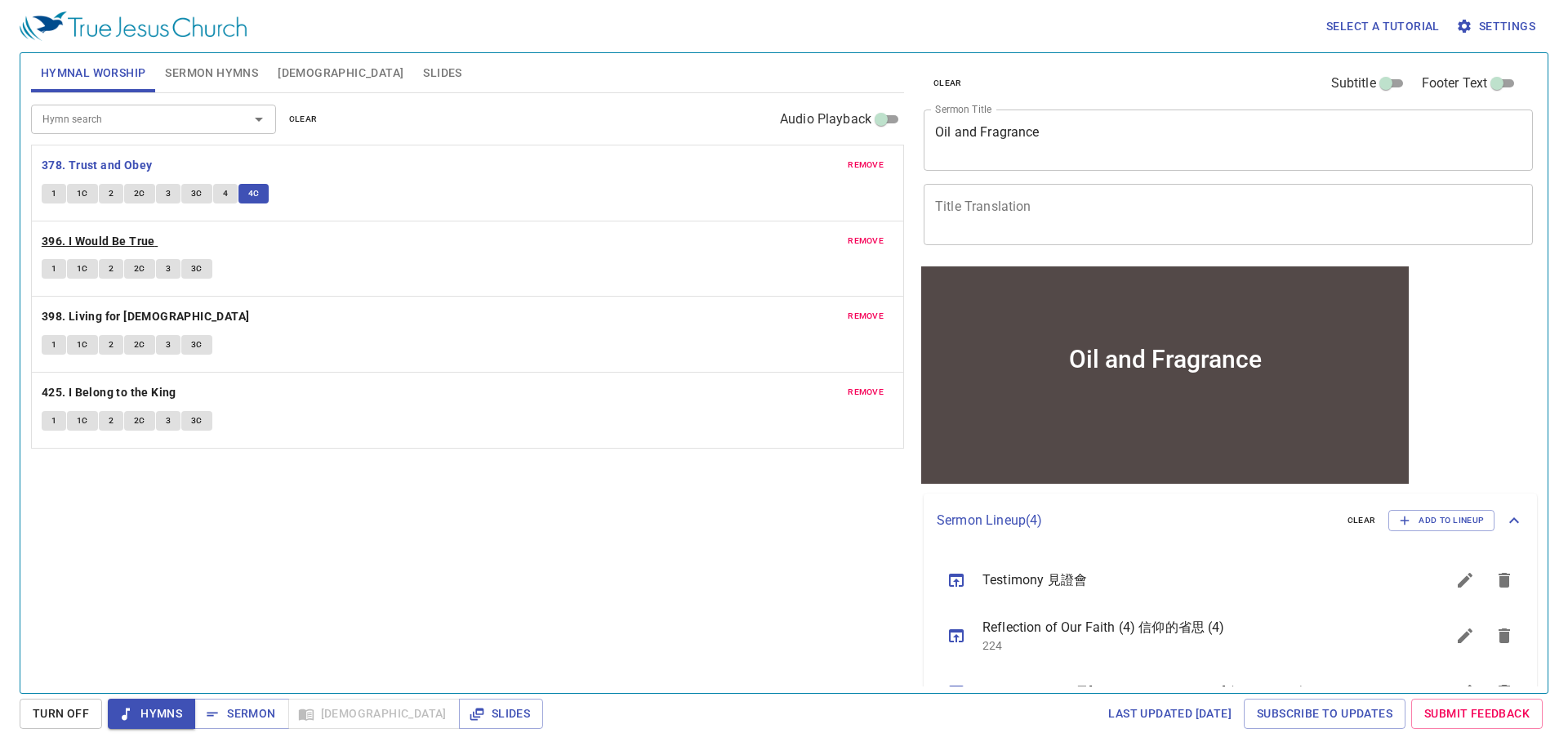
click at [91, 231] on b "396. I Would Be True" at bounding box center [98, 241] width 113 height 21
click at [1017, 215] on textarea "Title Translation" at bounding box center [1228, 213] width 586 height 31
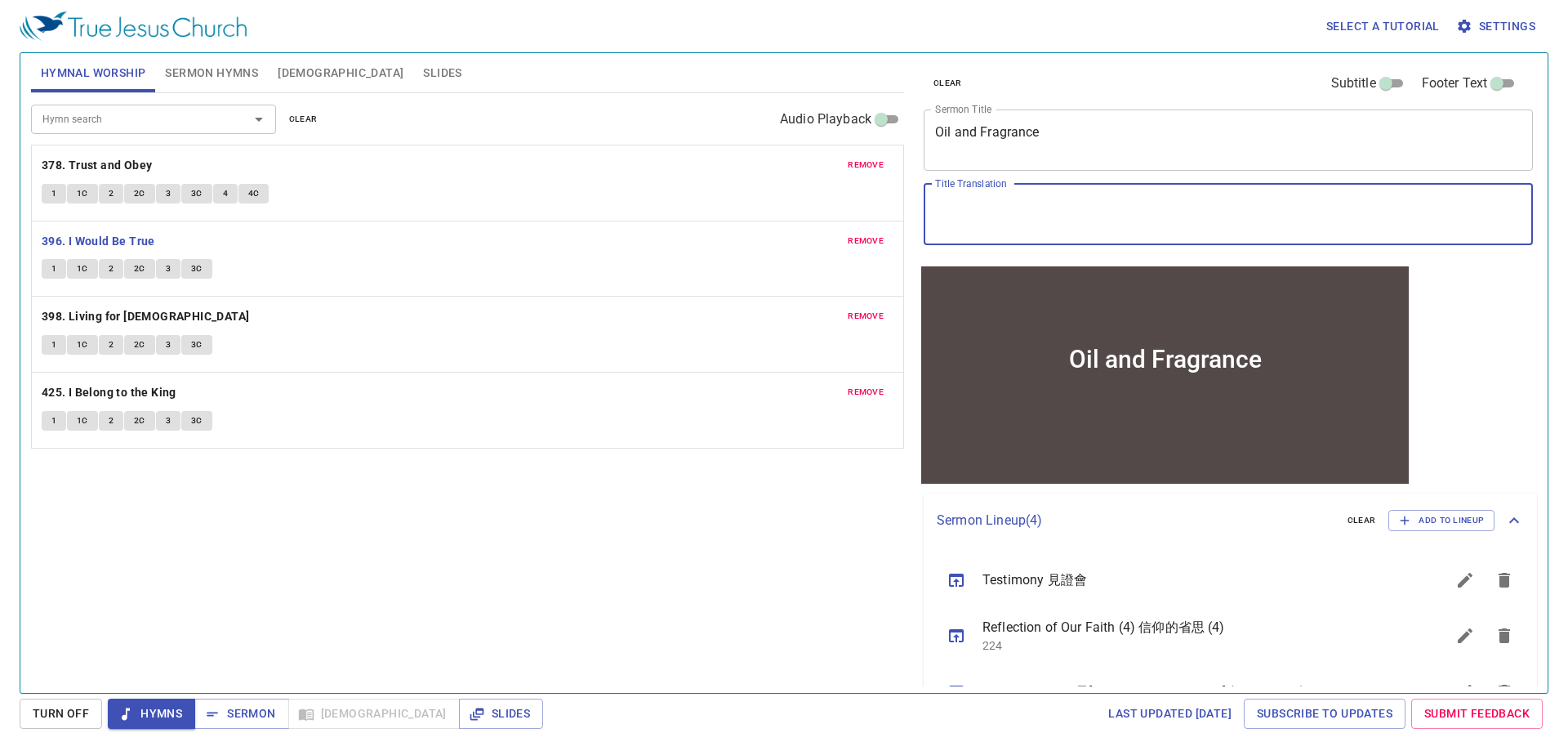
paste textarea "馨香的育油"
click at [1062, 204] on textarea "馨香的育油" at bounding box center [1228, 213] width 586 height 31
type textarea "馨香的育油"
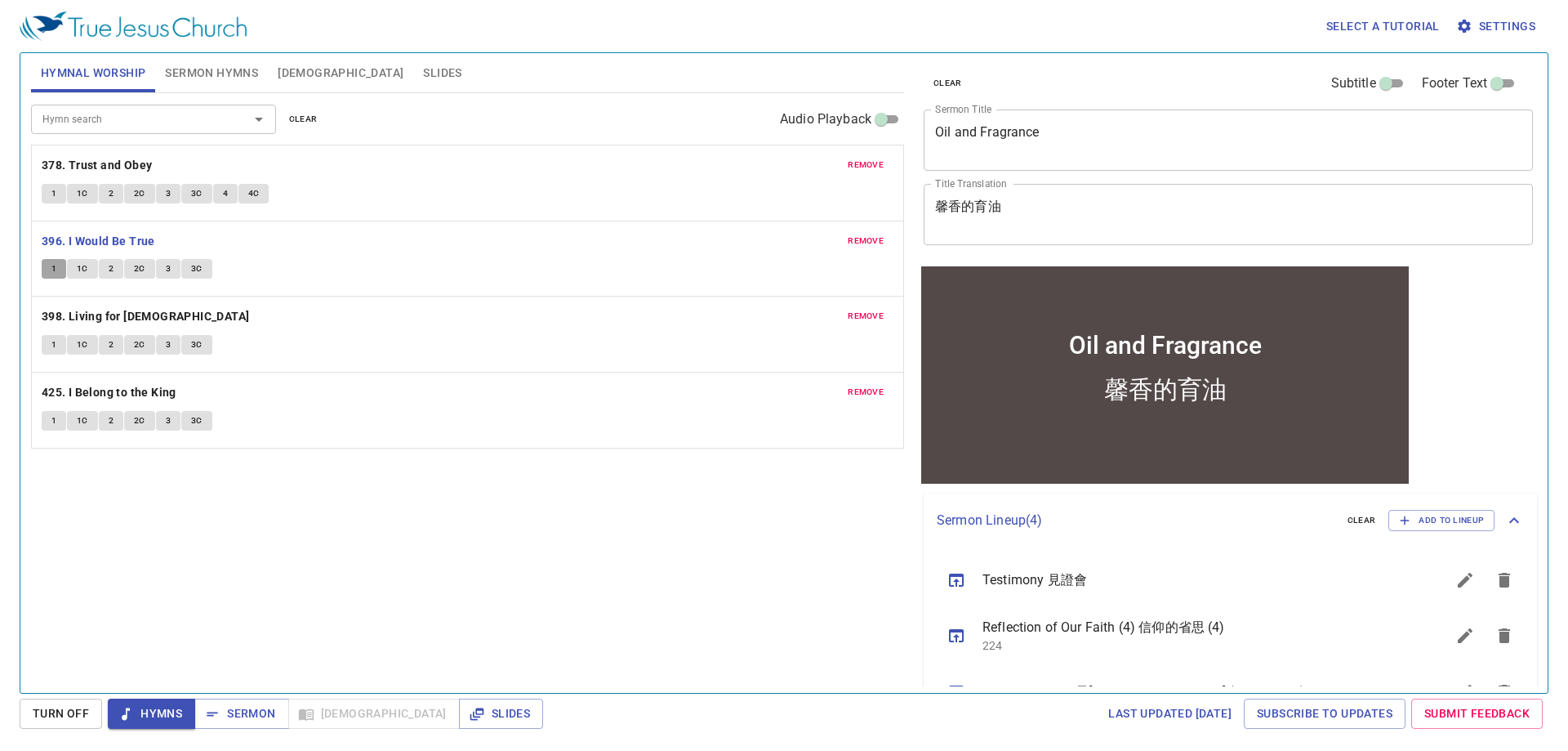
click at [52, 273] on span "1" at bounding box center [54, 269] width 4 height 14
click at [87, 269] on span "1C" at bounding box center [82, 269] width 12 height 14
click at [114, 268] on button "2" at bounding box center [111, 269] width 24 height 20
click at [233, 79] on span "Sermon Hymns" at bounding box center [212, 72] width 93 height 21
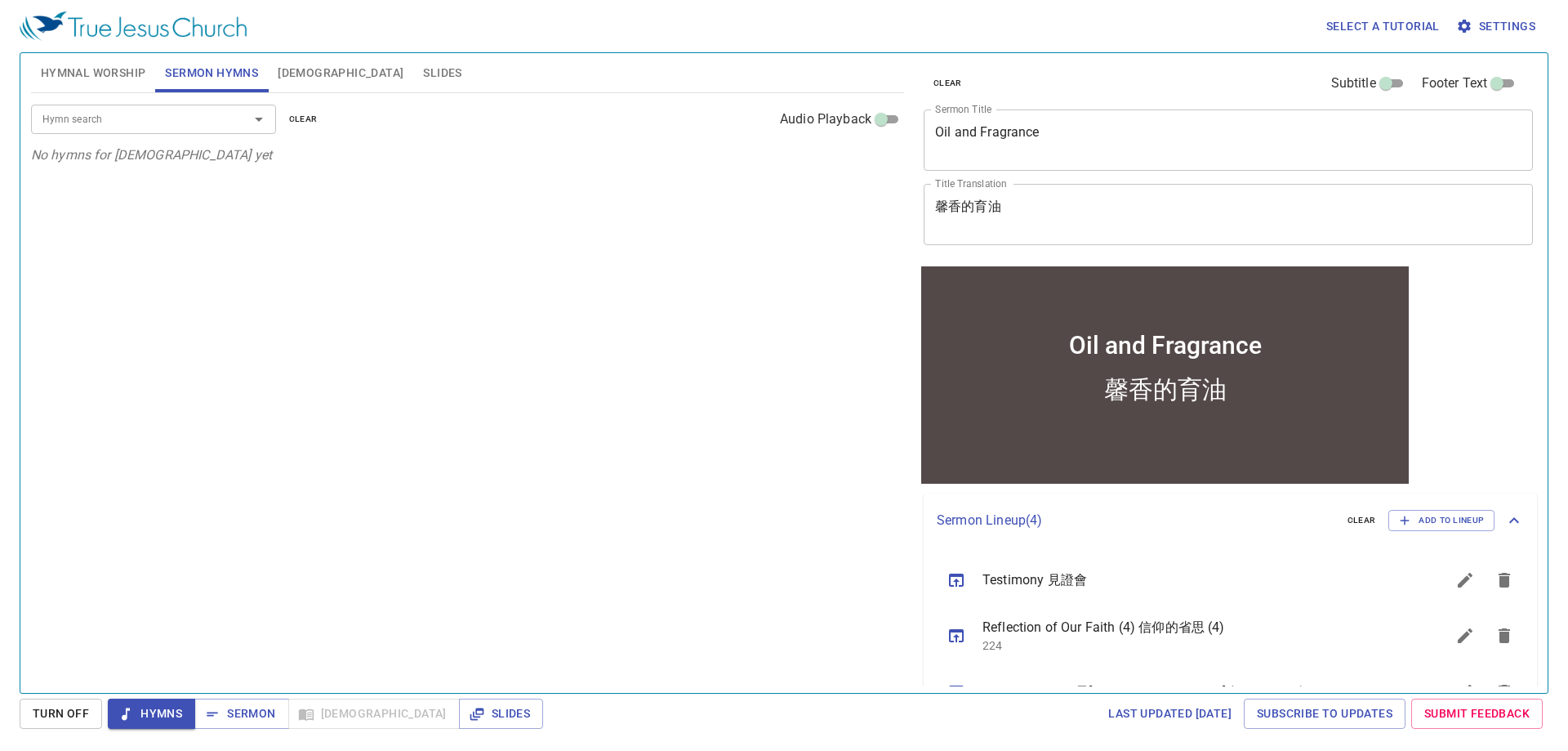
click at [184, 120] on input "Hymn search" at bounding box center [129, 119] width 187 height 19
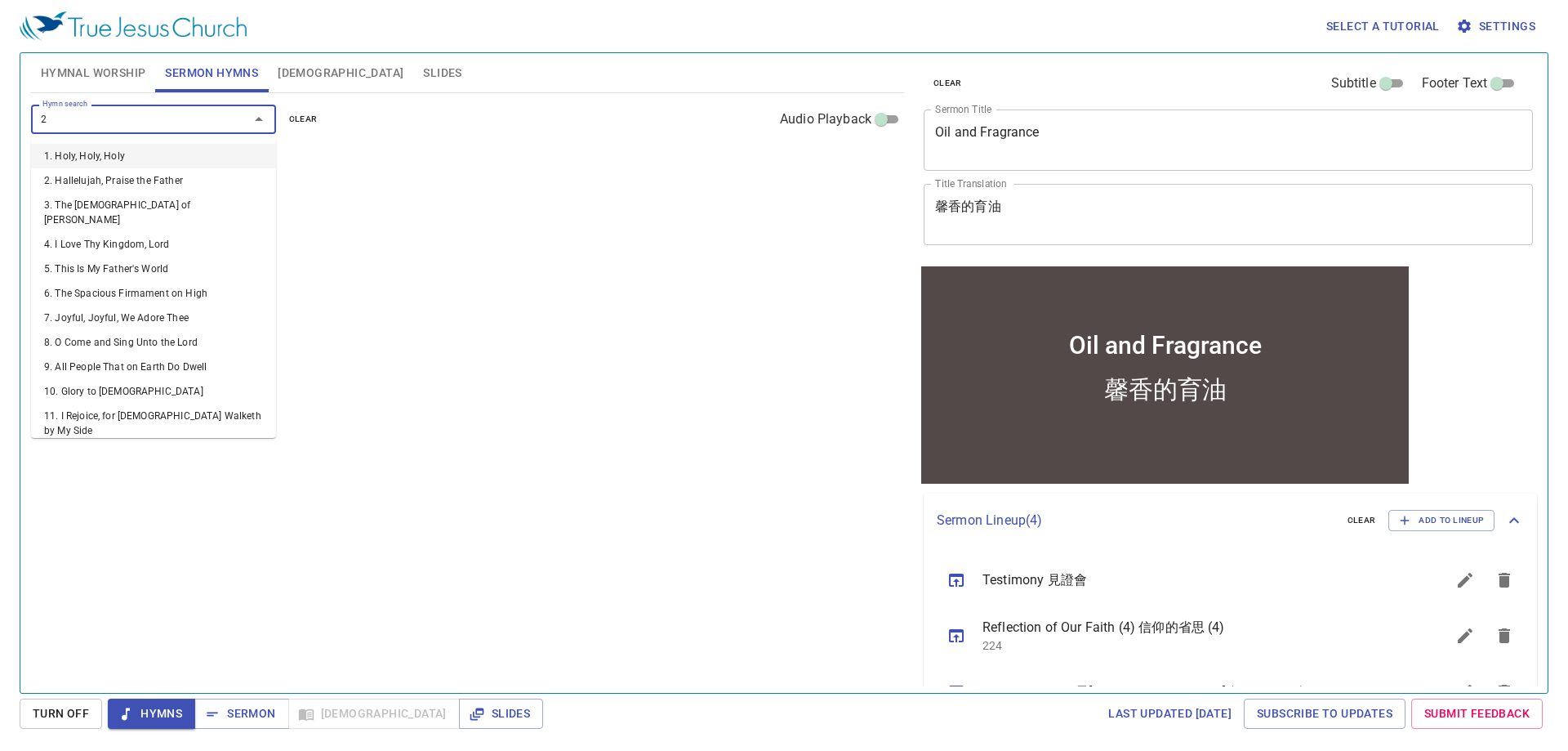
type input "21"
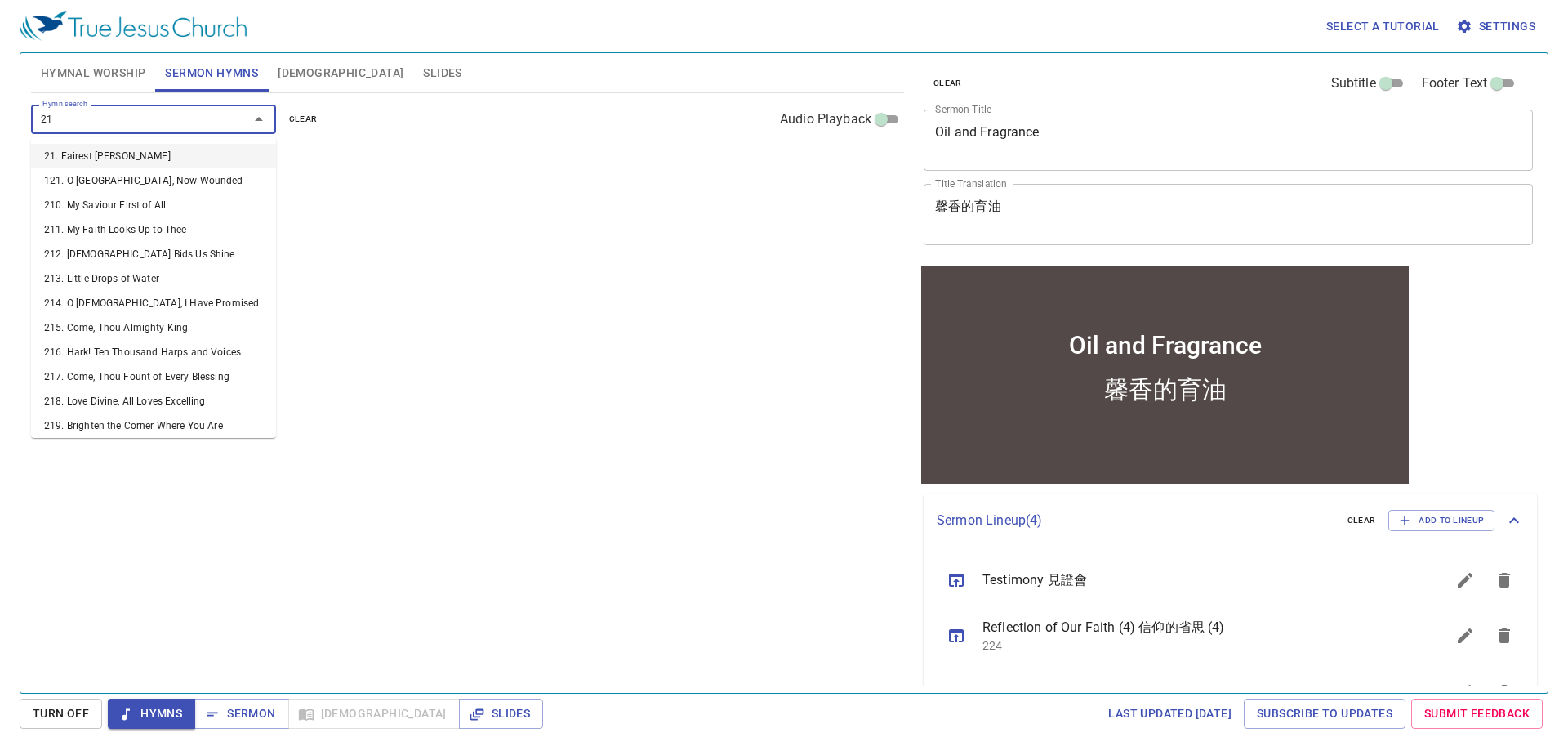
click at [174, 151] on li "21. Fairest Lord Jesus" at bounding box center [153, 155] width 245 height 24
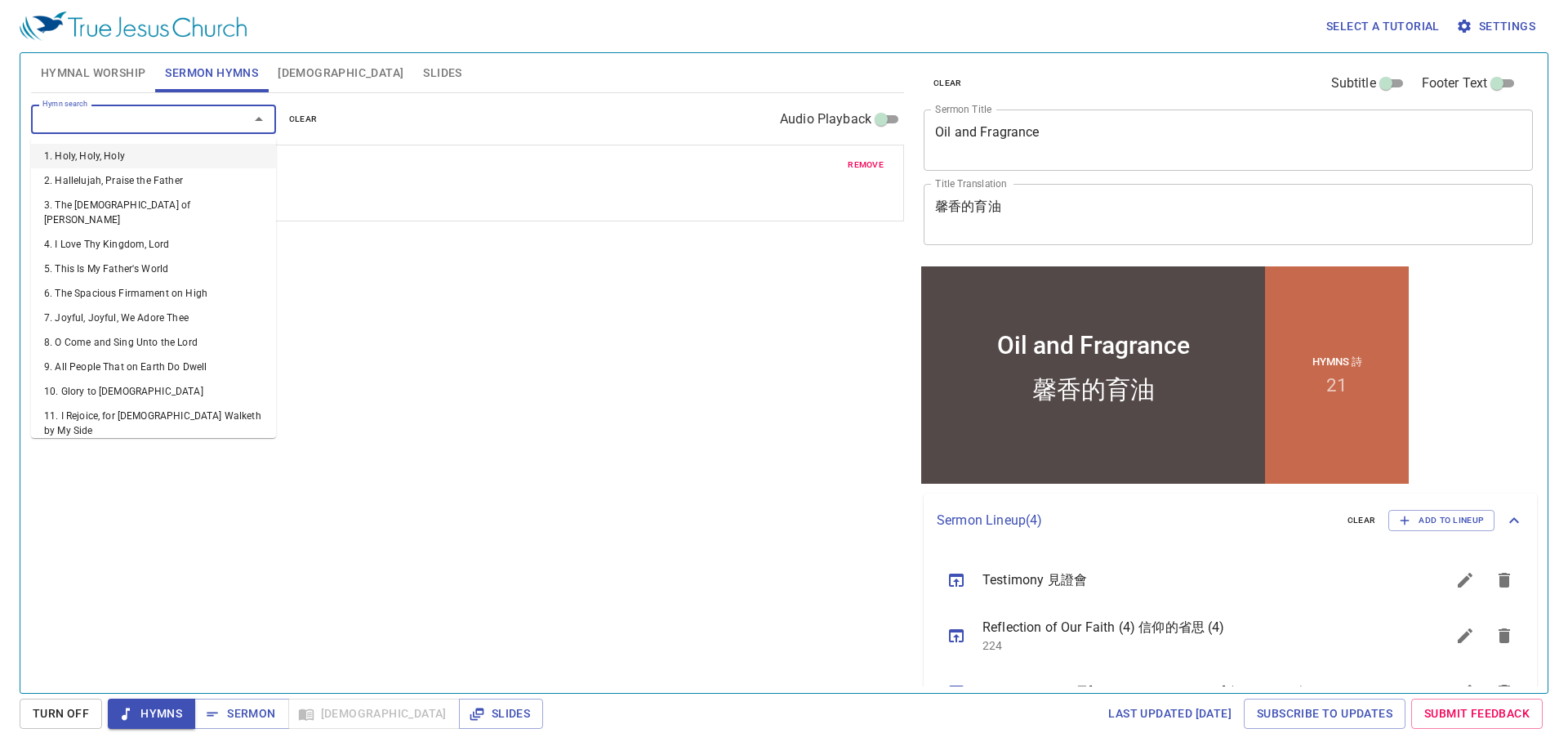
click at [171, 120] on input "Hymn search" at bounding box center [129, 119] width 187 height 19
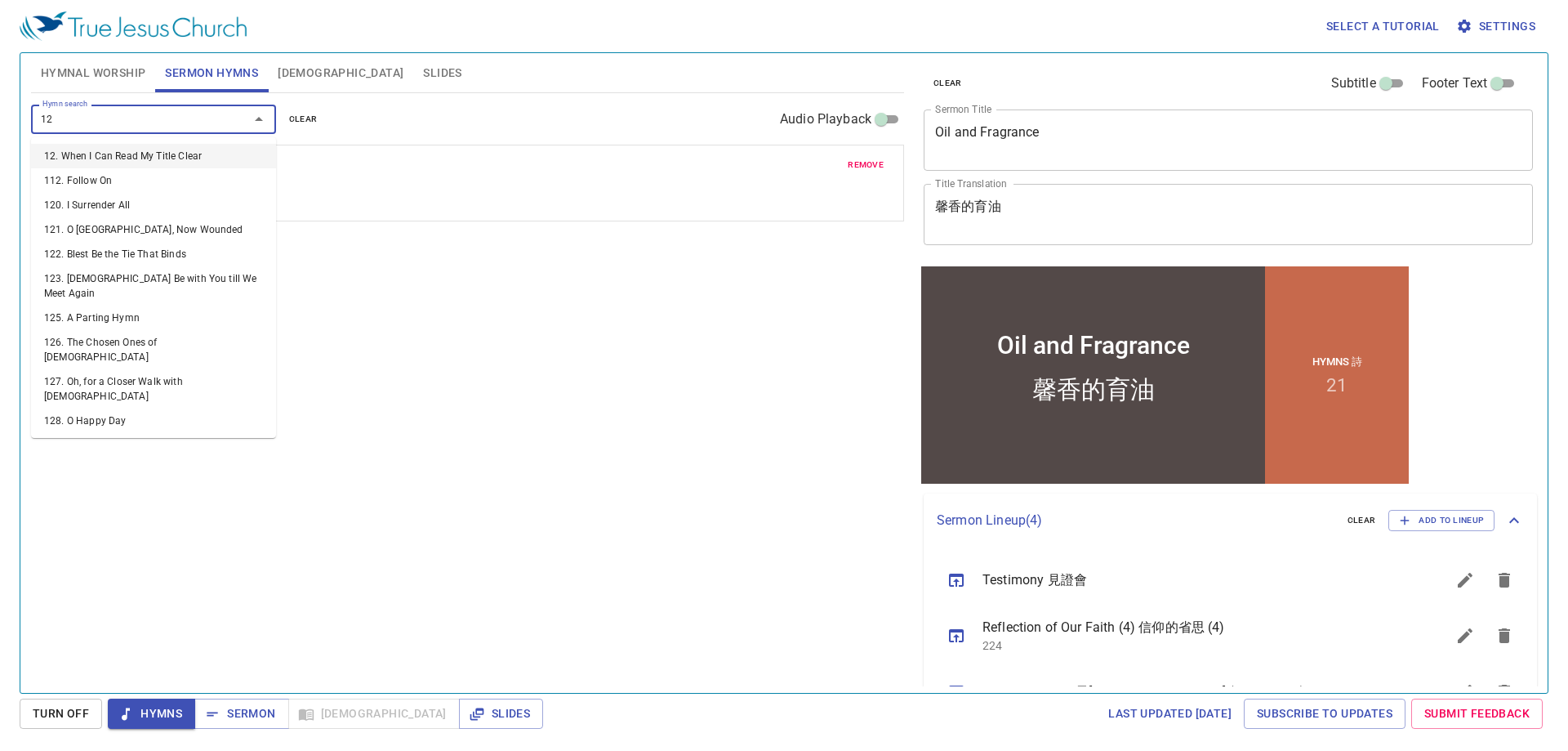
type input "121"
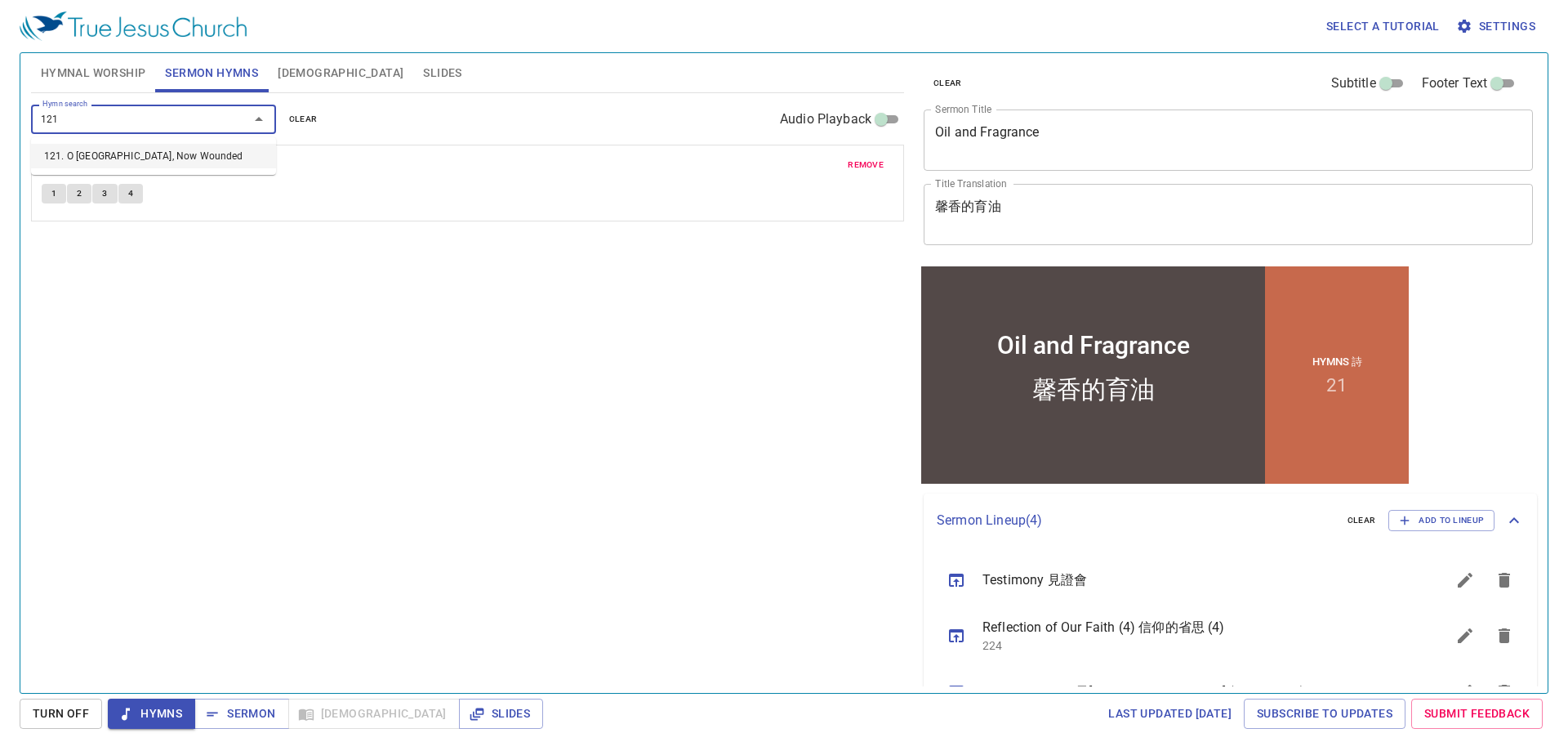
click at [168, 155] on li "121. O [GEOGRAPHIC_DATA], Now Wounded" at bounding box center [153, 155] width 245 height 24
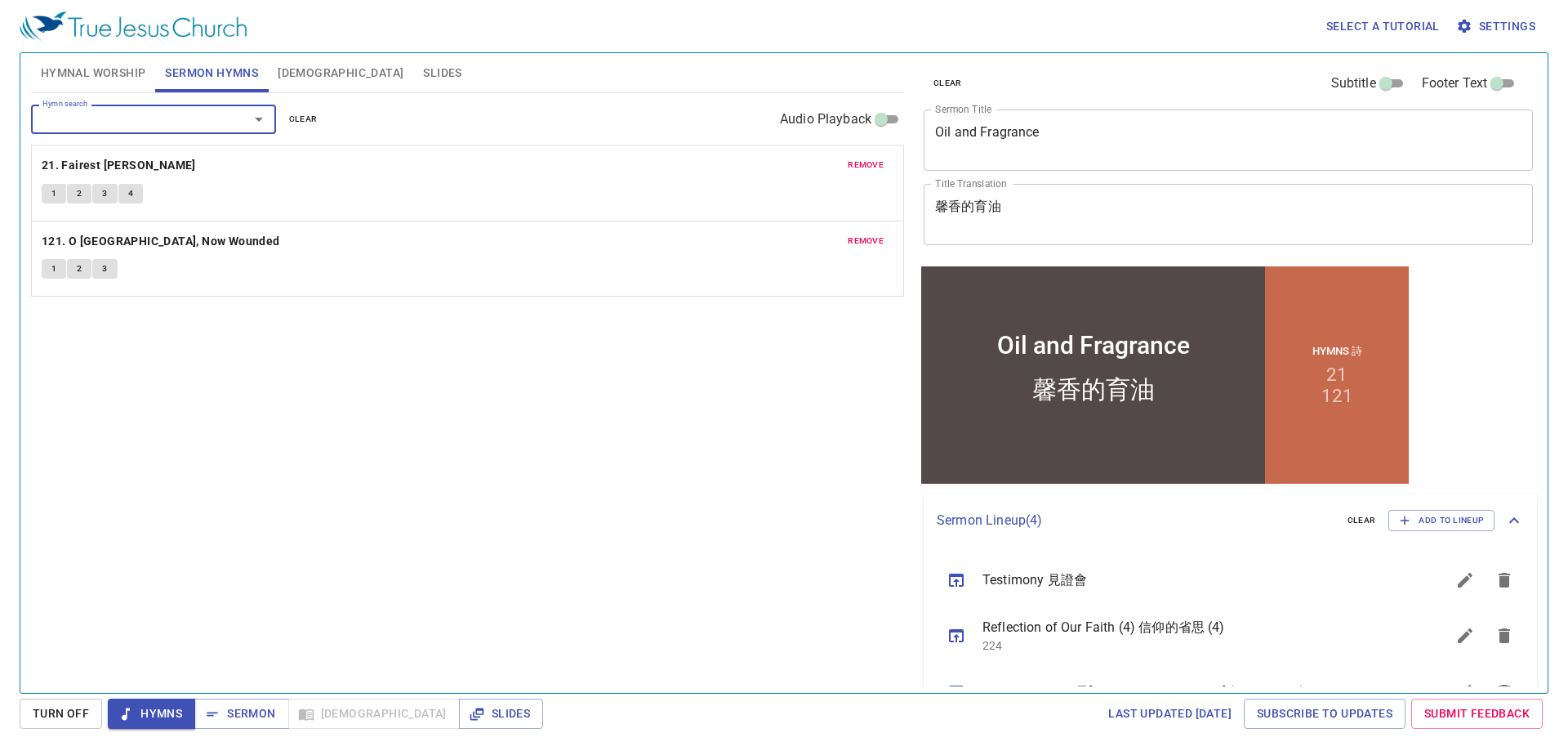
click at [95, 69] on span "Hymnal Worship" at bounding box center [94, 72] width 105 height 21
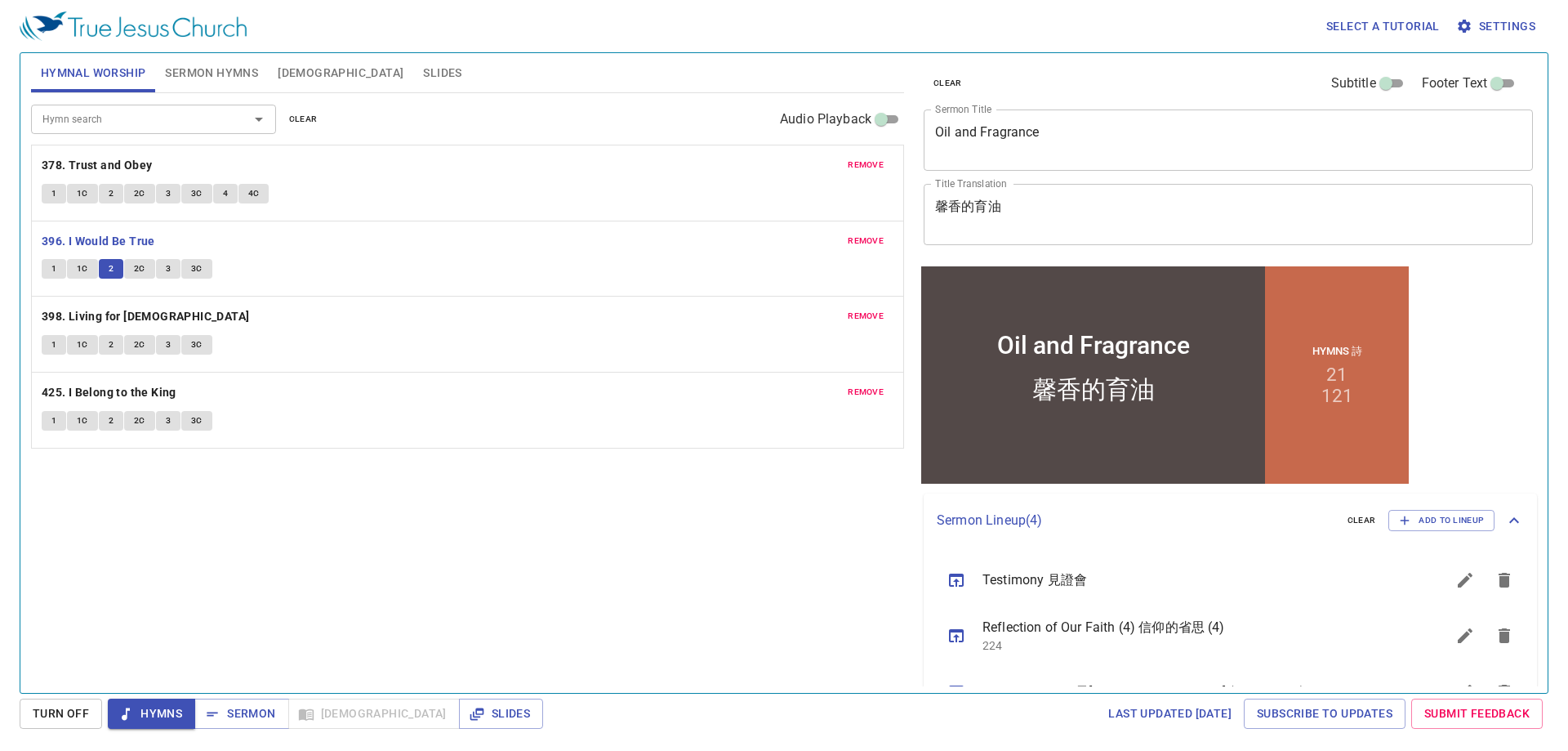
click at [142, 270] on span "2C" at bounding box center [139, 269] width 12 height 14
click at [172, 267] on button "3" at bounding box center [168, 269] width 24 height 20
click at [197, 272] on span "3C" at bounding box center [196, 269] width 12 height 14
click at [265, 565] on div "Hymn search Hymn search clear Audio Playback remove 378. Trust and Obey 1 1C 2 …" at bounding box center [468, 386] width 873 height 586
click at [123, 316] on b "398. Living for [DEMOGRAPHIC_DATA]" at bounding box center [145, 316] width 208 height 21
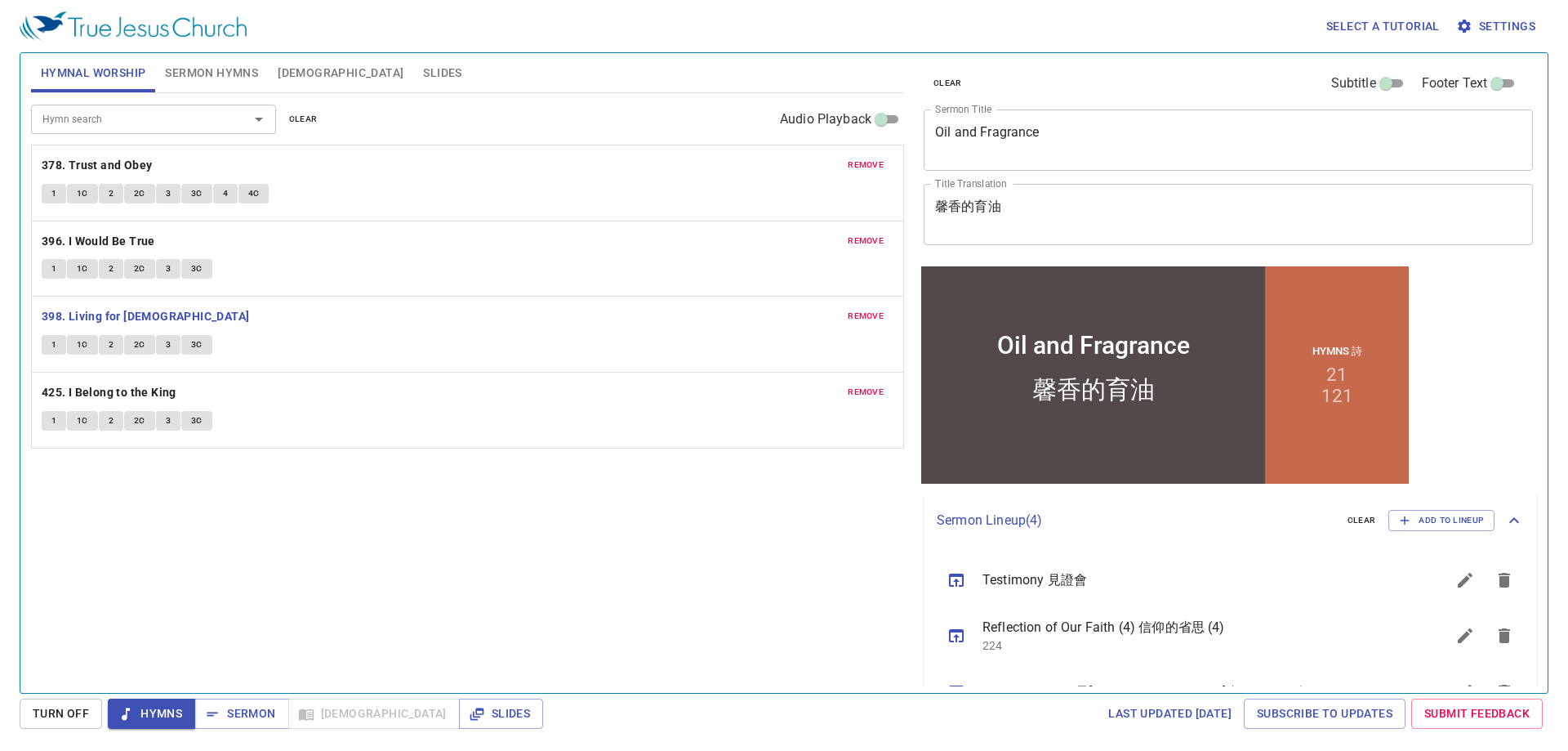
click at [58, 344] on button "1" at bounding box center [54, 345] width 24 height 20
click at [264, 545] on div "Hymn search Hymn search clear Audio Playback remove 378. Trust and Obey 1 1C 2 …" at bounding box center [468, 386] width 873 height 586
click at [80, 346] on span "1C" at bounding box center [82, 345] width 12 height 14
click at [109, 346] on span "2" at bounding box center [111, 345] width 4 height 14
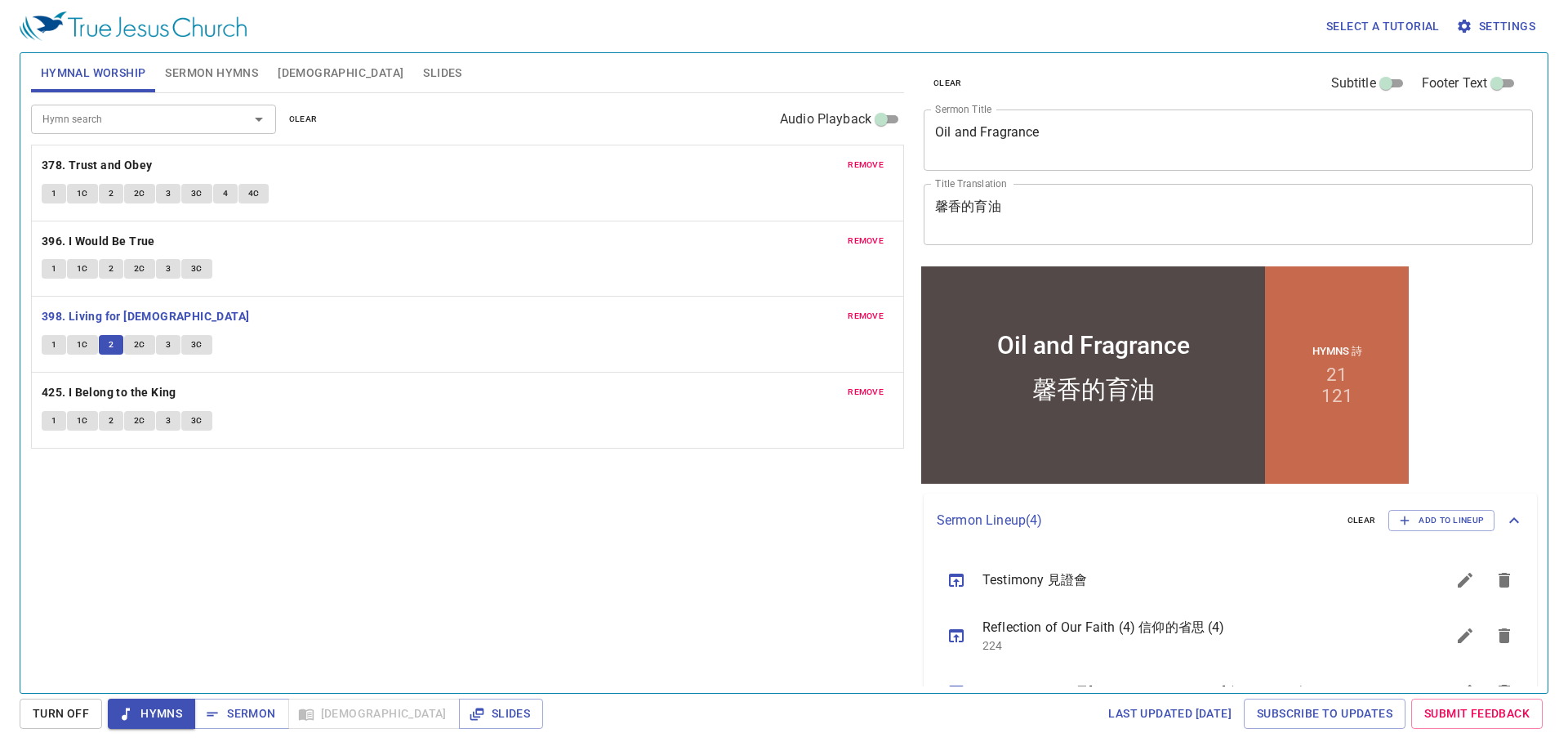
click at [967, 210] on textarea "馨香的育油" at bounding box center [1228, 213] width 586 height 31
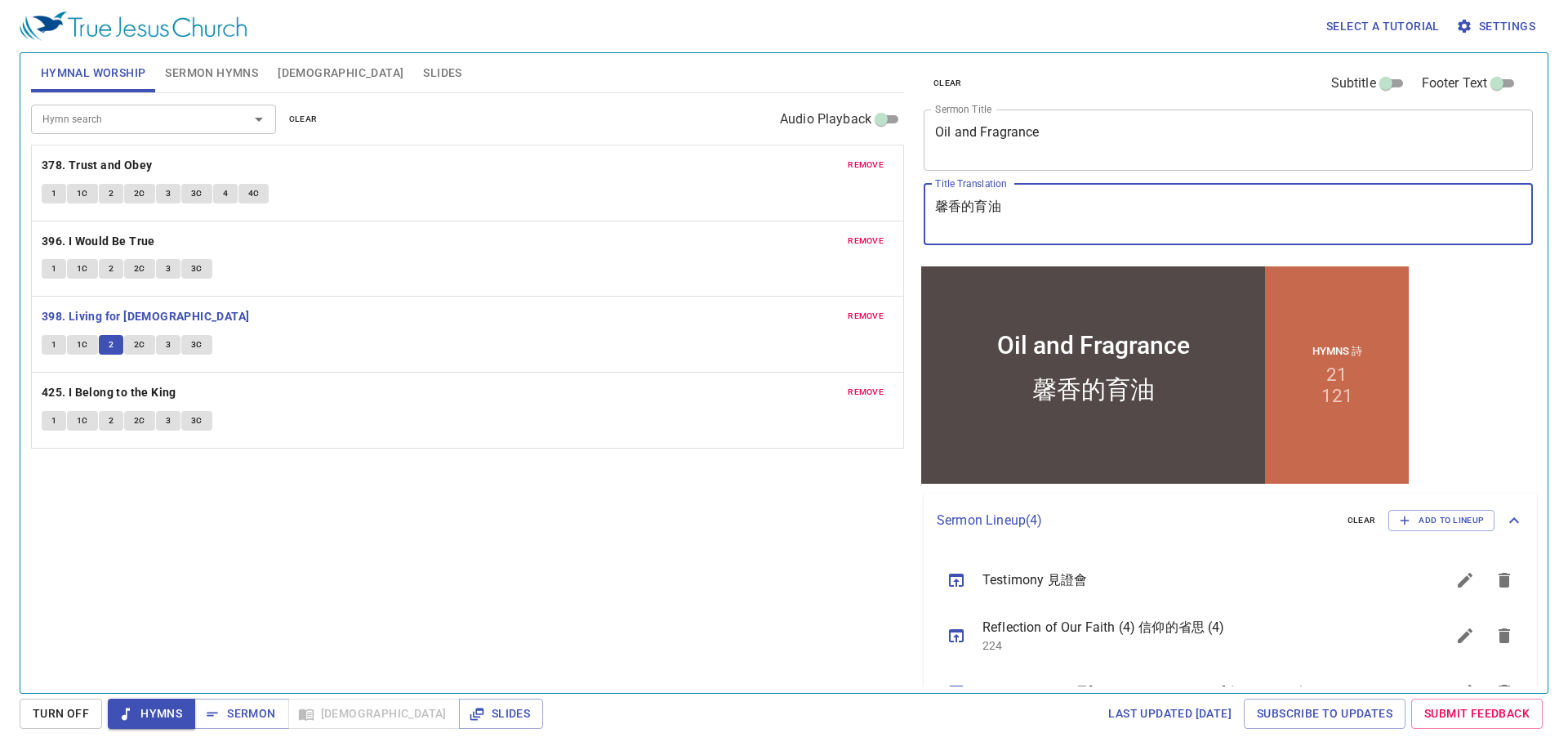
click at [967, 210] on textarea "馨香的育油" at bounding box center [1228, 213] width 586 height 31
click at [1007, 217] on textarea "馨香的育油" at bounding box center [1228, 213] width 586 height 31
click at [200, 552] on div "Hymn search Hymn search clear Audio Playback remove 378. Trust and Obey 1 1C 2 …" at bounding box center [468, 386] width 873 height 586
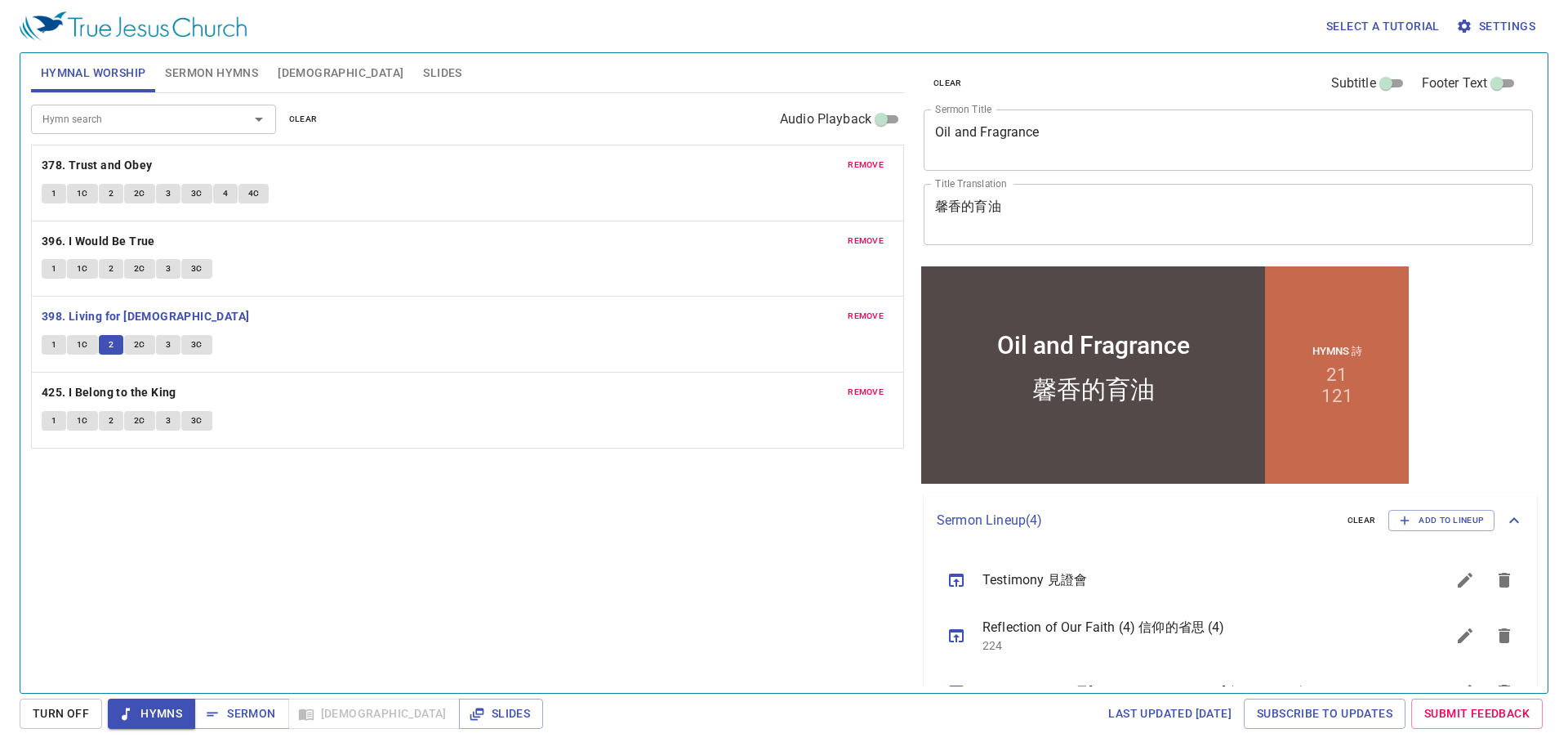
click at [137, 347] on span "2C" at bounding box center [139, 345] width 12 height 14
click at [212, 566] on div "Hymn search Hymn search clear Audio Playback remove 378. Trust and Obey 1 1C 2 …" at bounding box center [468, 386] width 873 height 586
click at [213, 567] on div "Hymn search Hymn search clear Audio Playback remove 378. Trust and Obey 1 1C 2 …" at bounding box center [468, 386] width 873 height 586
click at [168, 343] on span "3" at bounding box center [168, 345] width 4 height 14
click at [196, 345] on span "3C" at bounding box center [196, 345] width 12 height 14
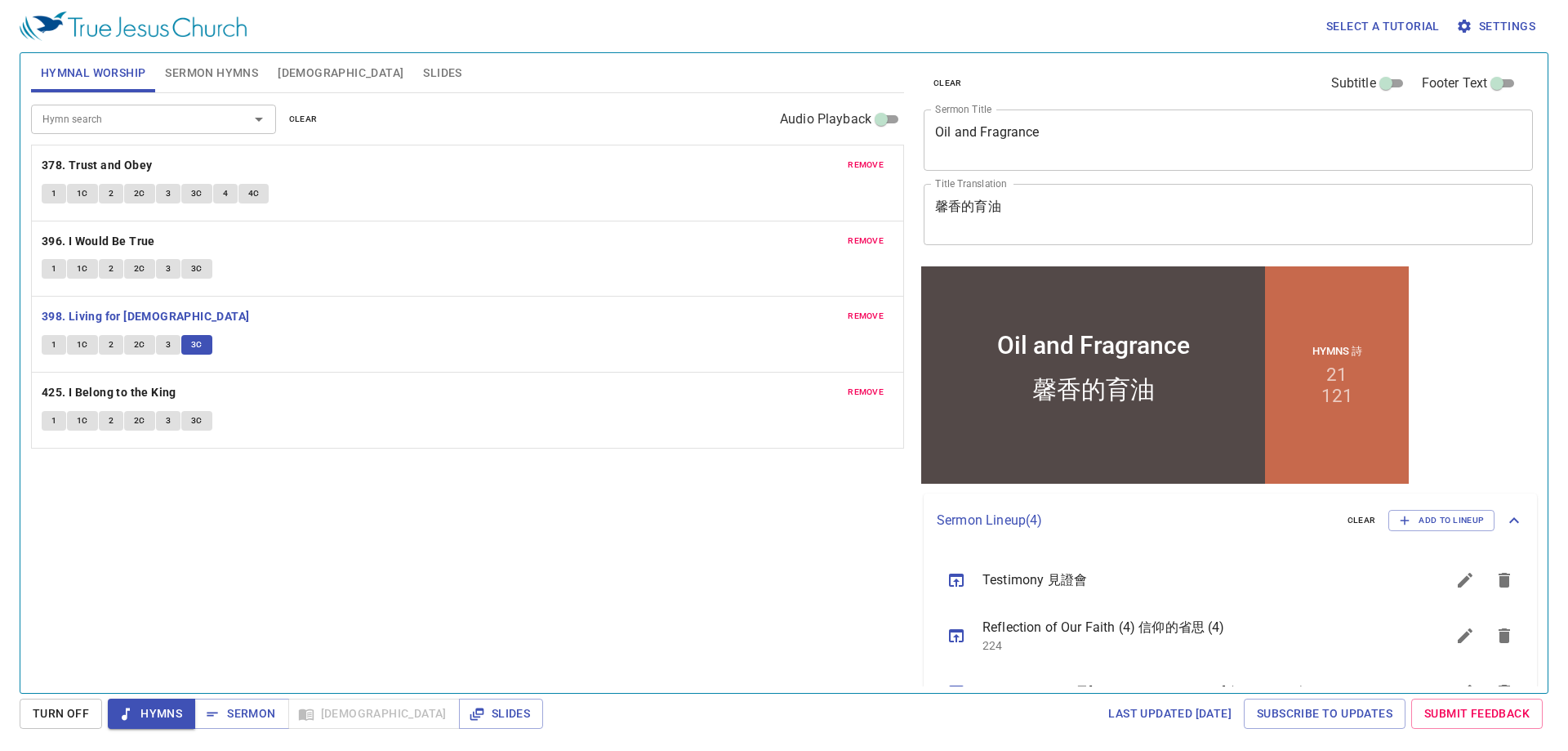
click at [315, 581] on div "Hymn search Hymn search clear Audio Playback remove 378. Trust and Obey 1 1C 2 …" at bounding box center [468, 386] width 873 height 586
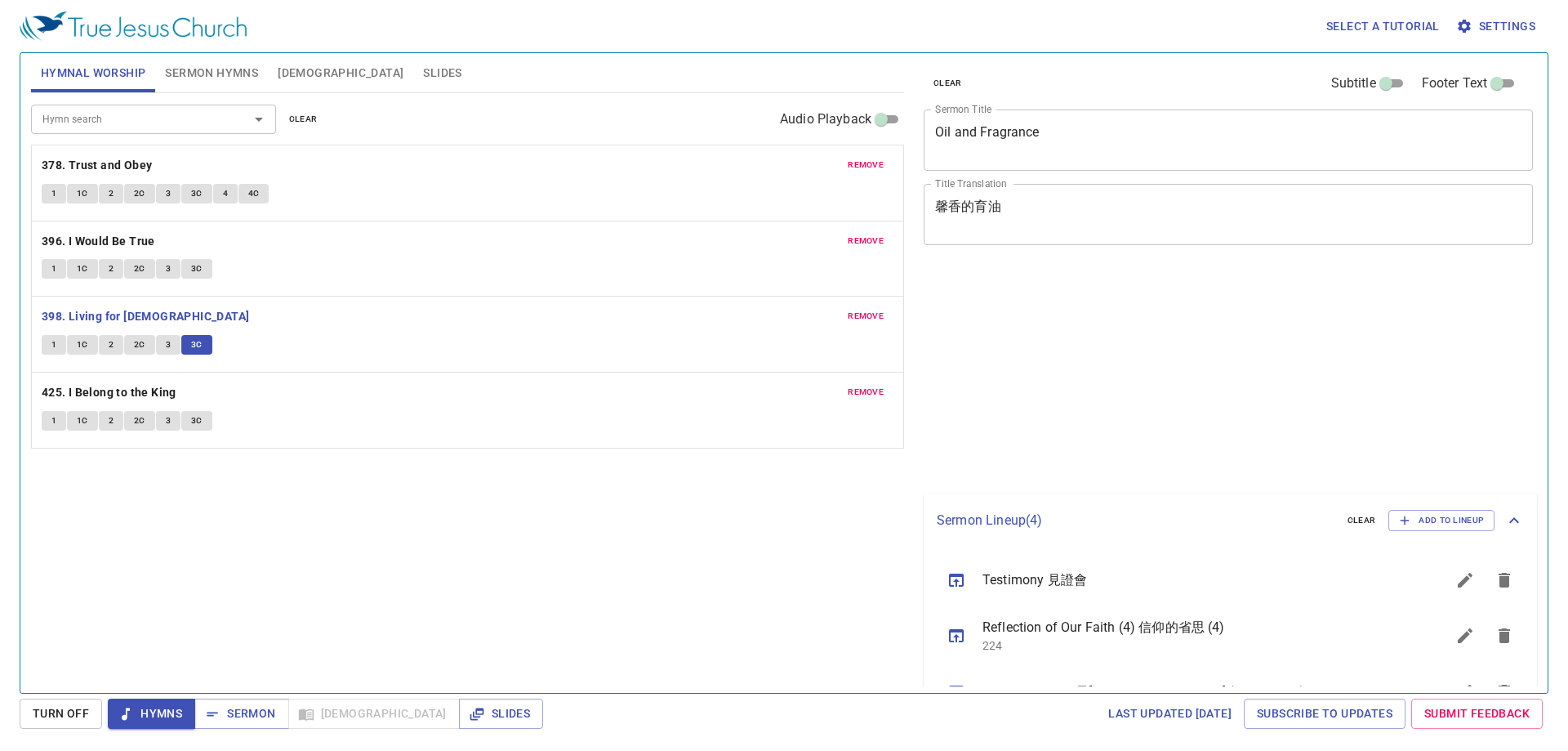
click at [215, 605] on div "Hymn search Hymn search clear Audio Playback remove 378. Trust and Obey 1 1C 2 …" at bounding box center [468, 386] width 873 height 586
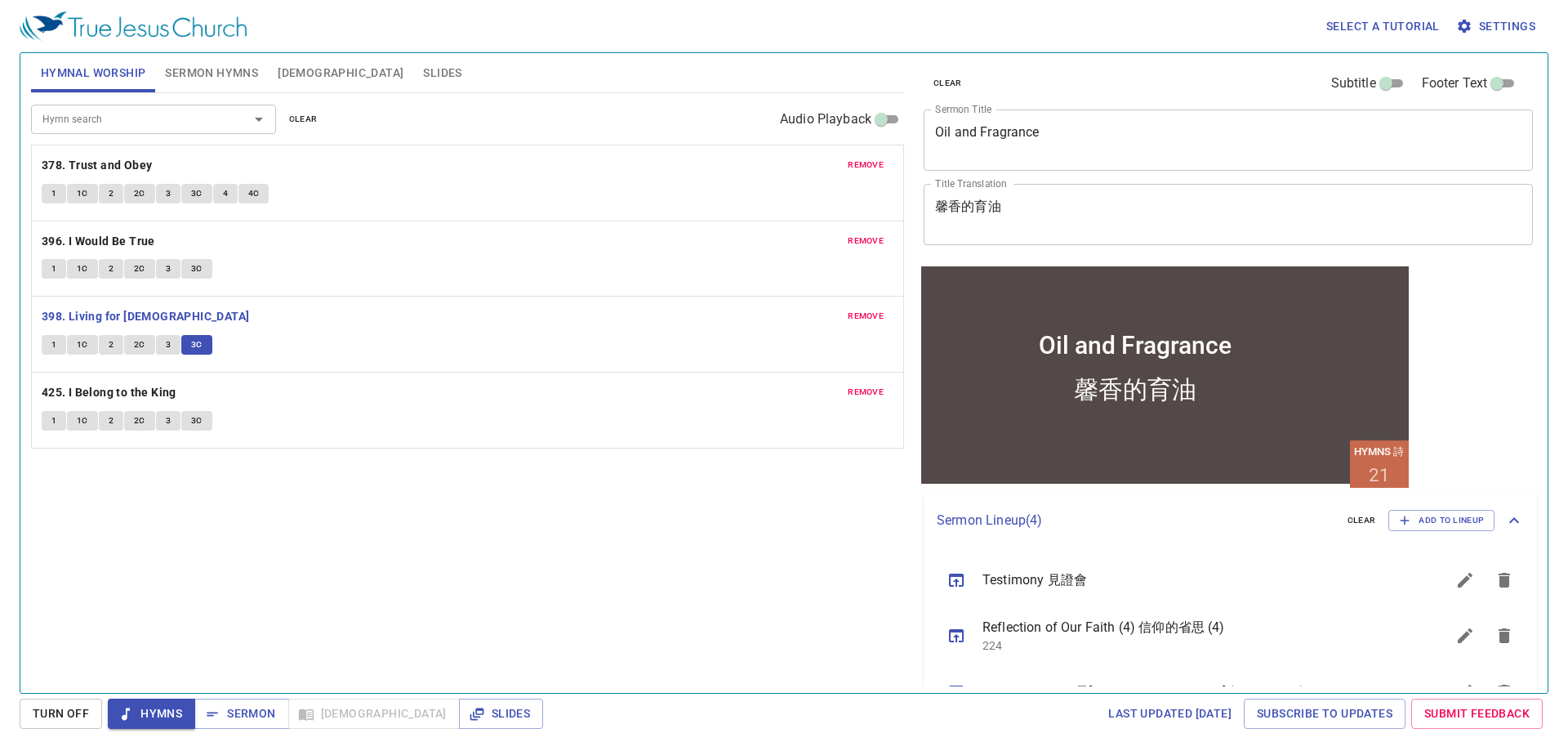
click at [166, 708] on span "Hymns" at bounding box center [151, 713] width 62 height 21
click at [243, 591] on div "Hymn search Hymn search clear Audio Playback remove 378. Trust and Obey 1 1C 2 …" at bounding box center [468, 386] width 873 height 586
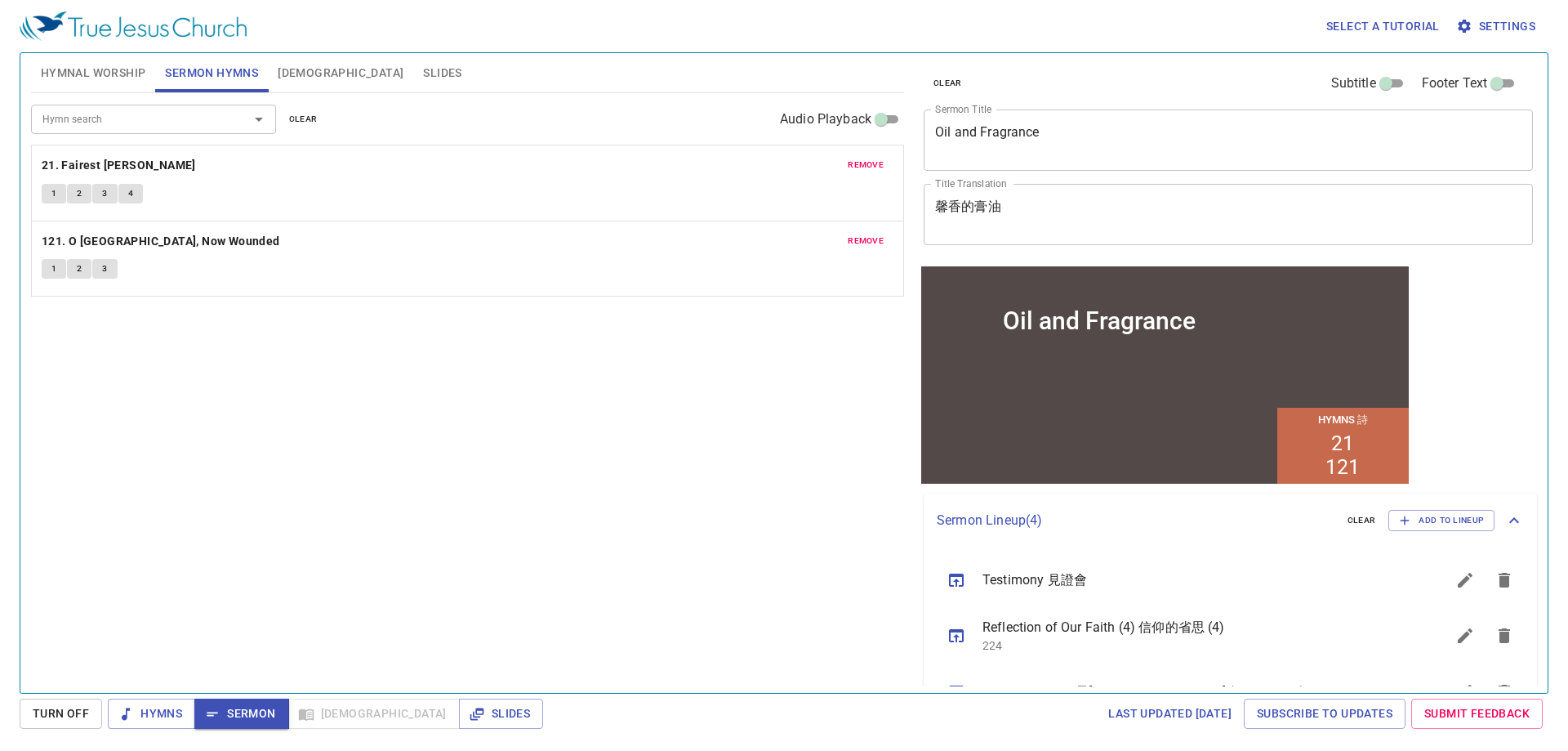
click at [485, 421] on div "Hymn search Hymn search clear Audio Playback remove 21. Fairest [PERSON_NAME] 1…" at bounding box center [468, 386] width 873 height 586
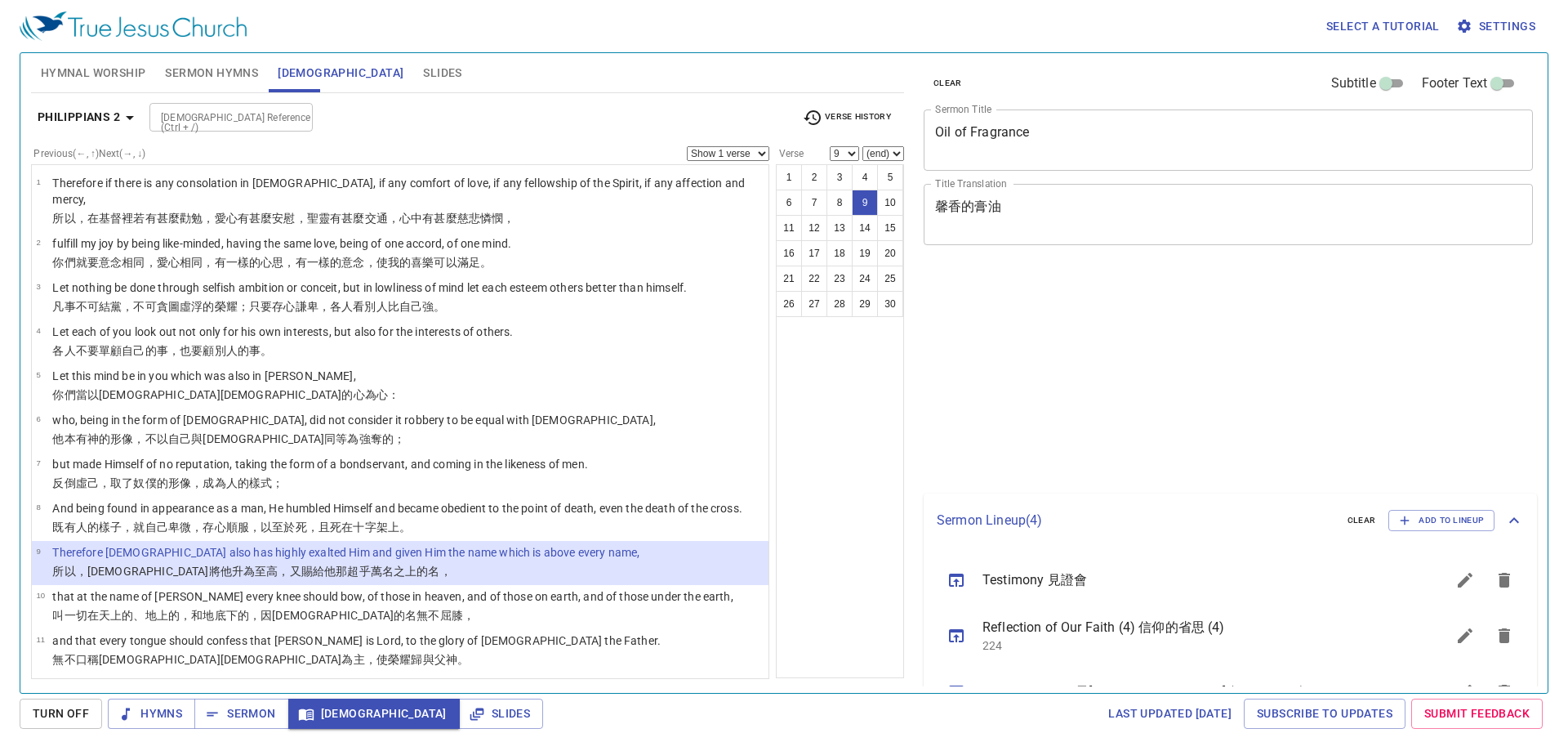
select select "9"
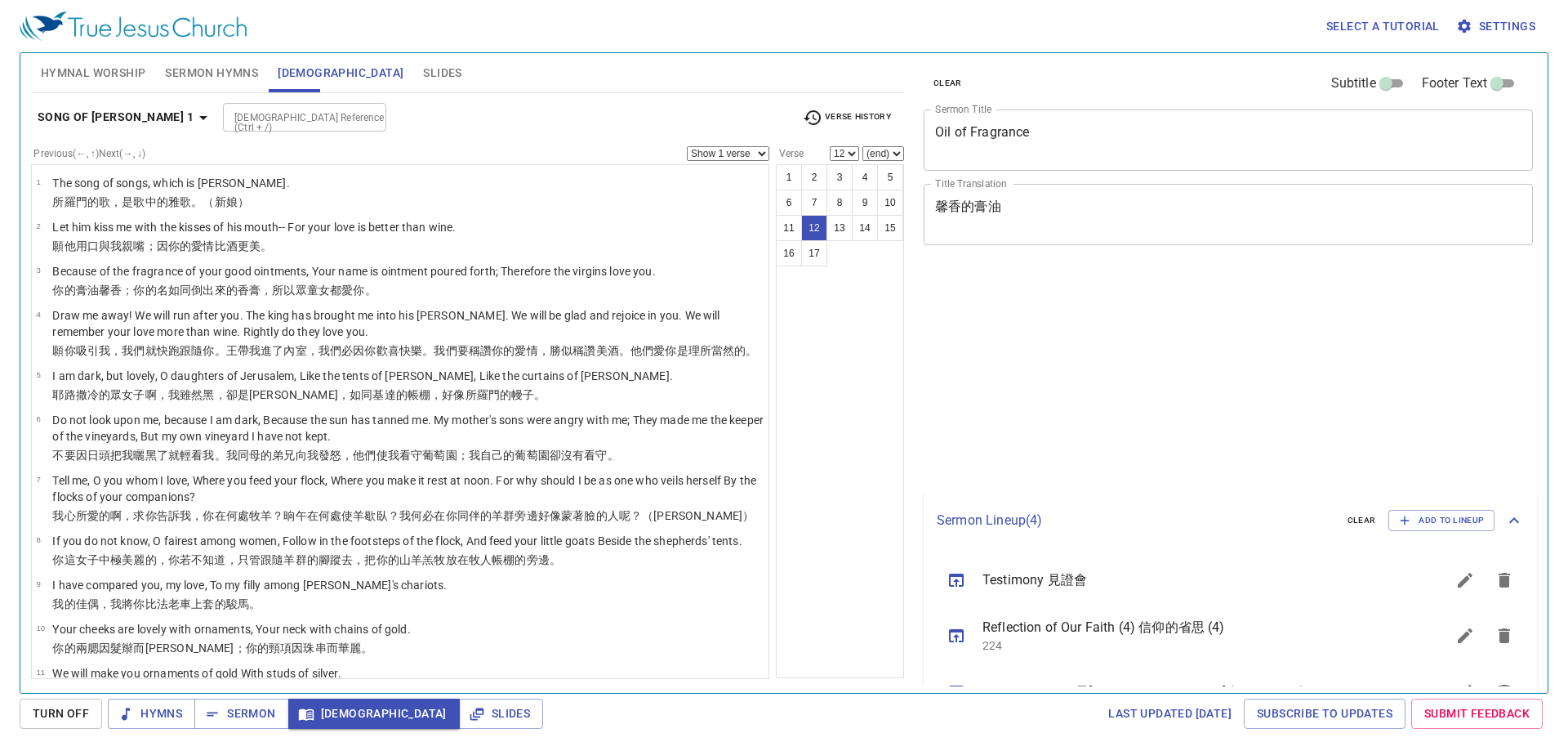
select select "12"
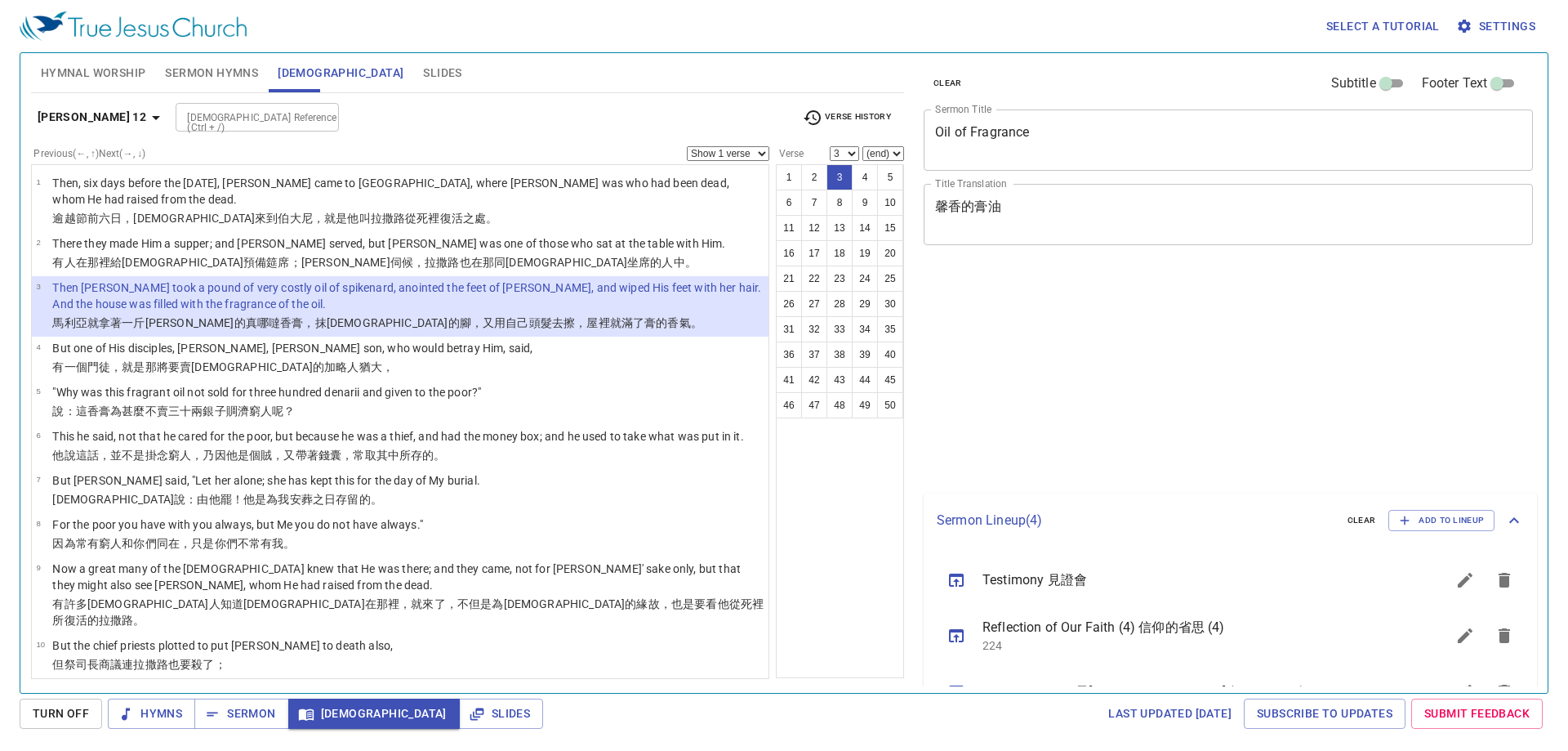
select select "3"
